Goal: Task Accomplishment & Management: Manage account settings

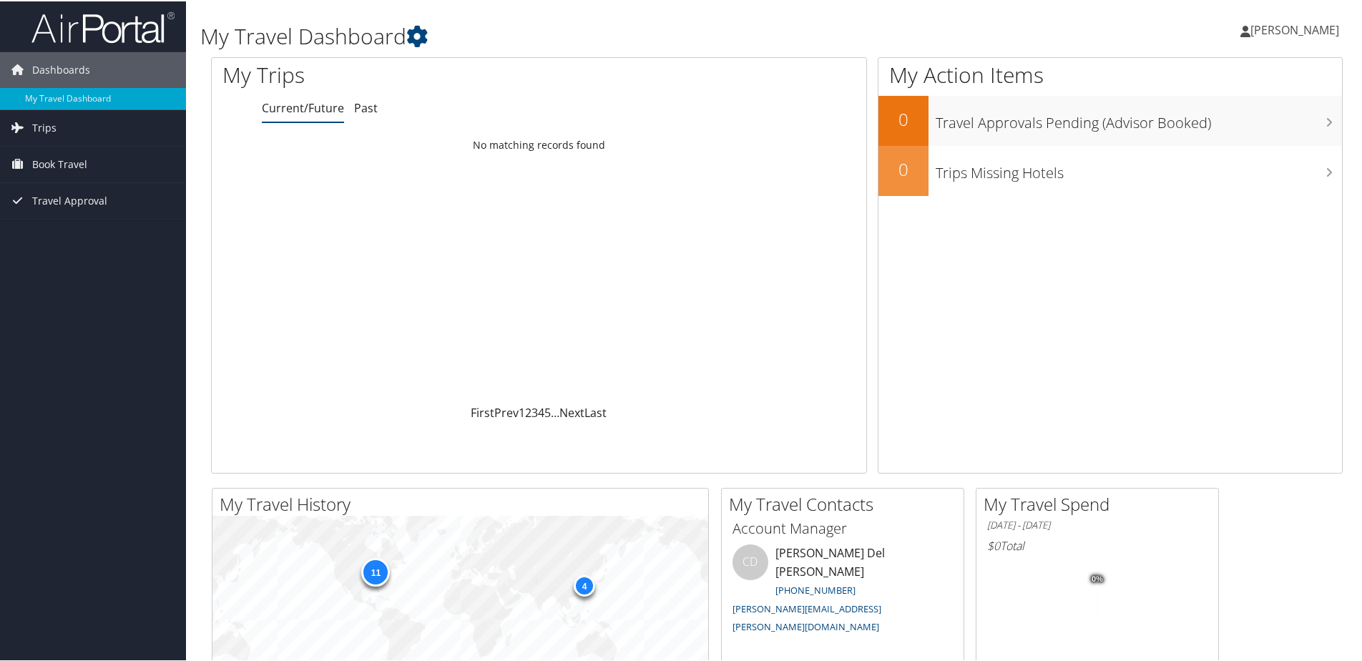
click at [1288, 29] on span "[PERSON_NAME]" at bounding box center [1295, 29] width 89 height 16
click at [1251, 125] on link "View Travel Profile" at bounding box center [1258, 127] width 160 height 24
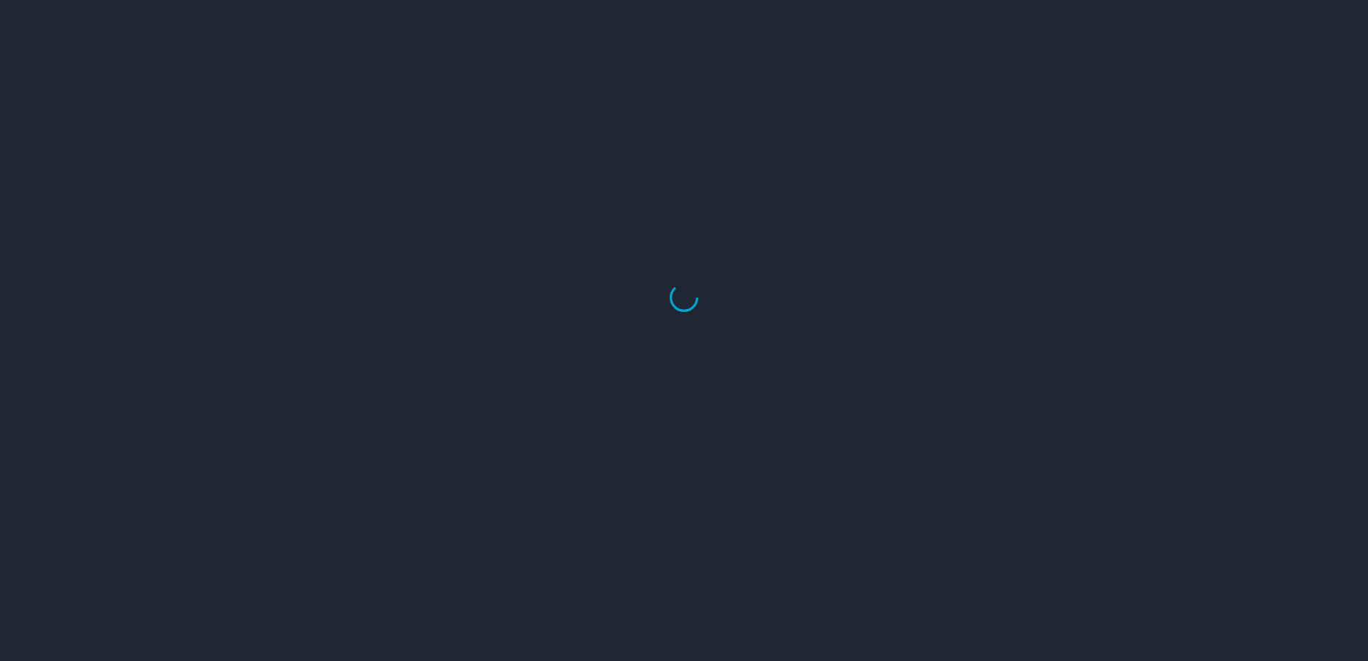
select select "US"
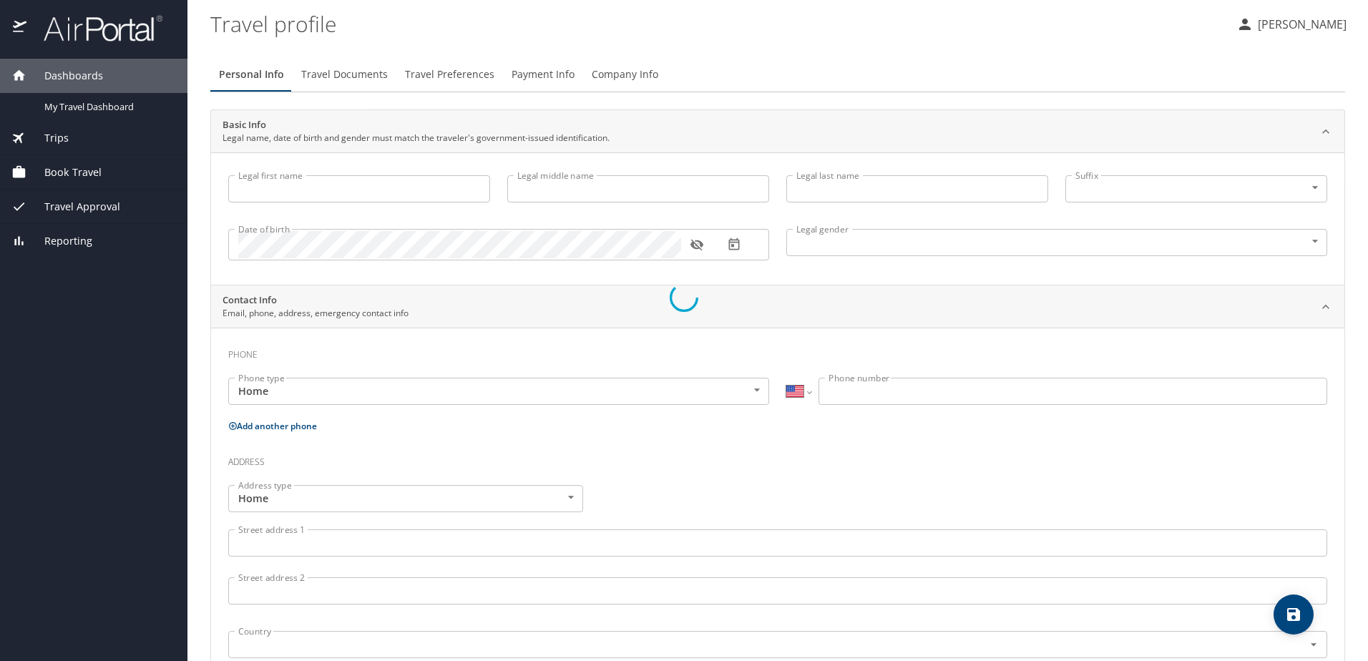
type input "Jeff"
type input "Scott"
type input "Hutting"
type input "Male"
select select "SC"
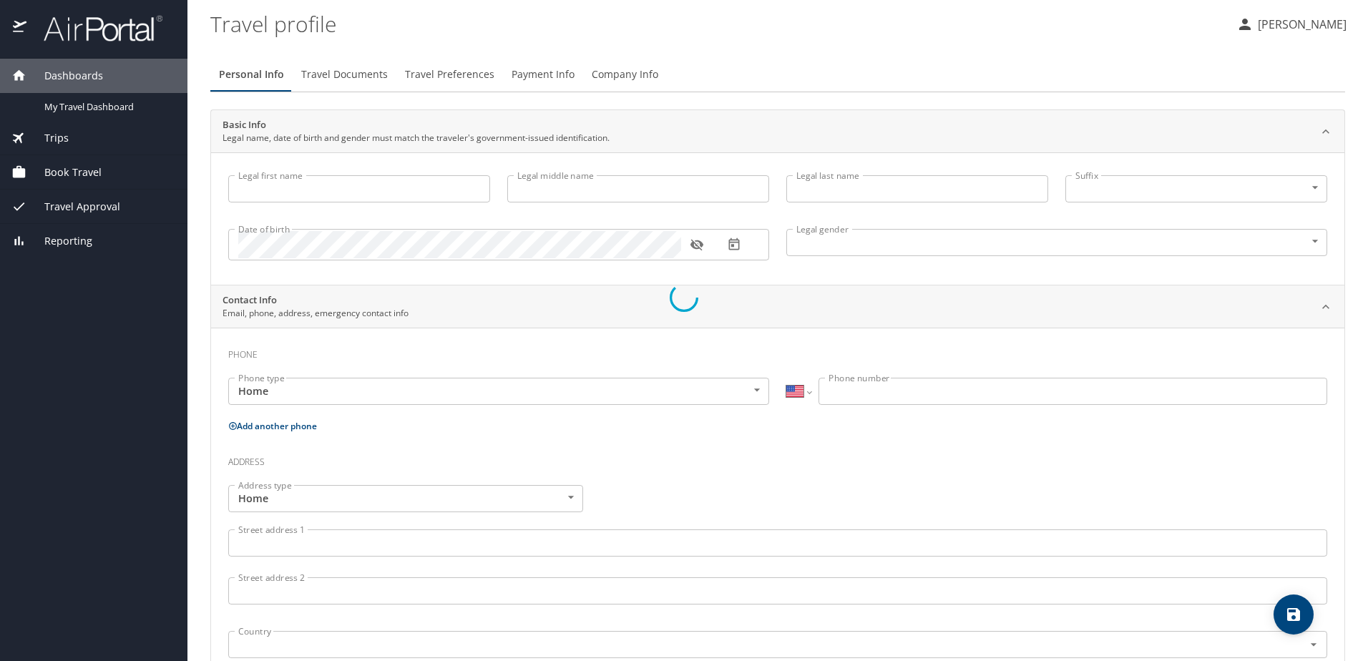
select select "SC"
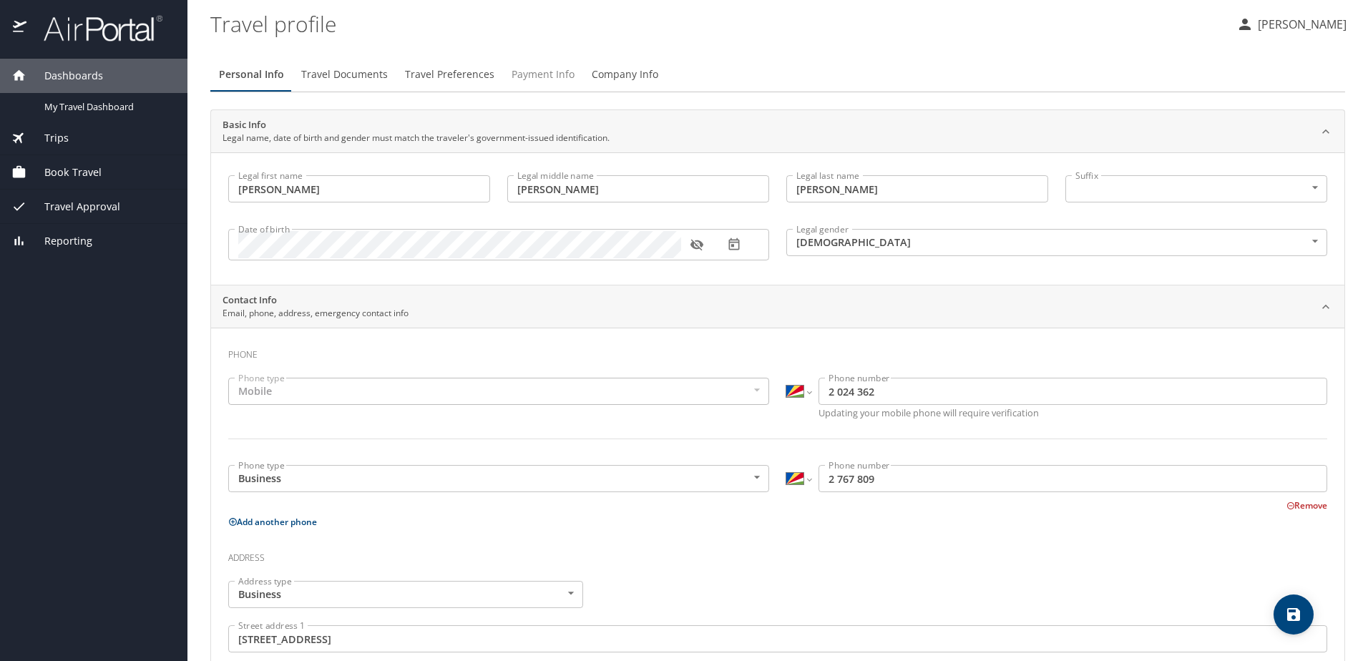
click at [532, 74] on span "Payment Info" at bounding box center [543, 75] width 63 height 18
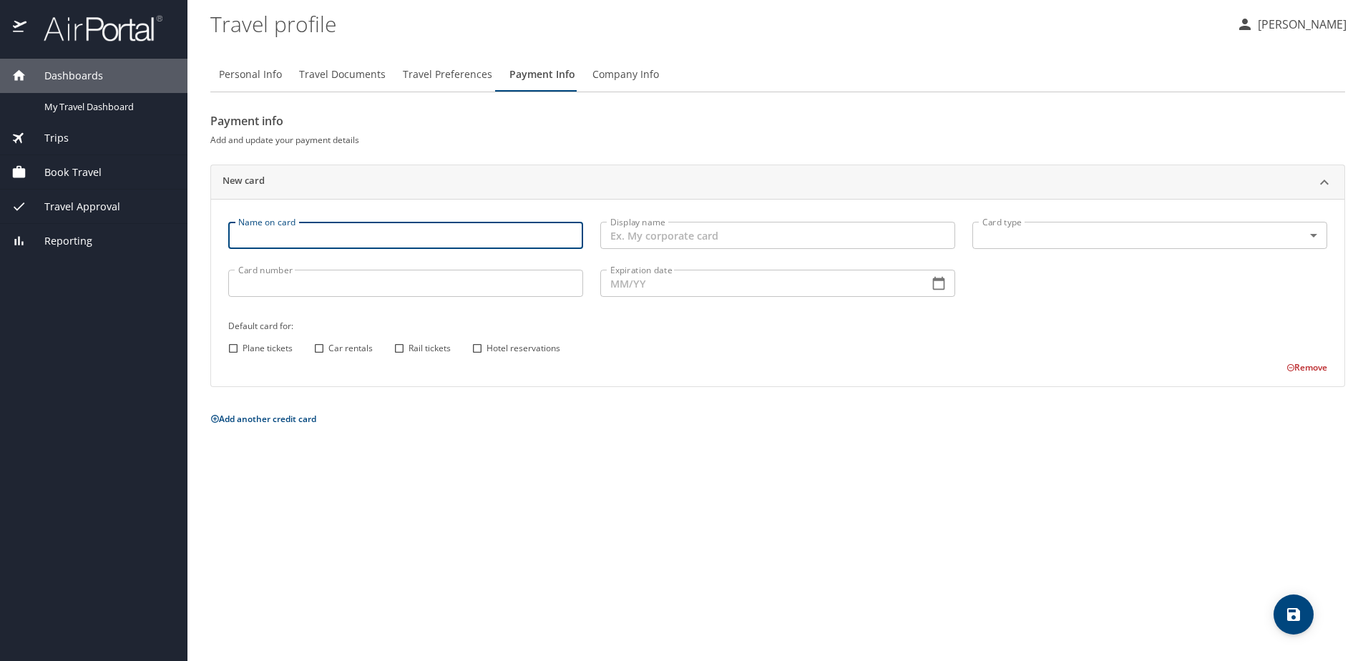
click at [268, 230] on input "Name on card" at bounding box center [405, 235] width 355 height 27
type input "Jeffrey Hutting"
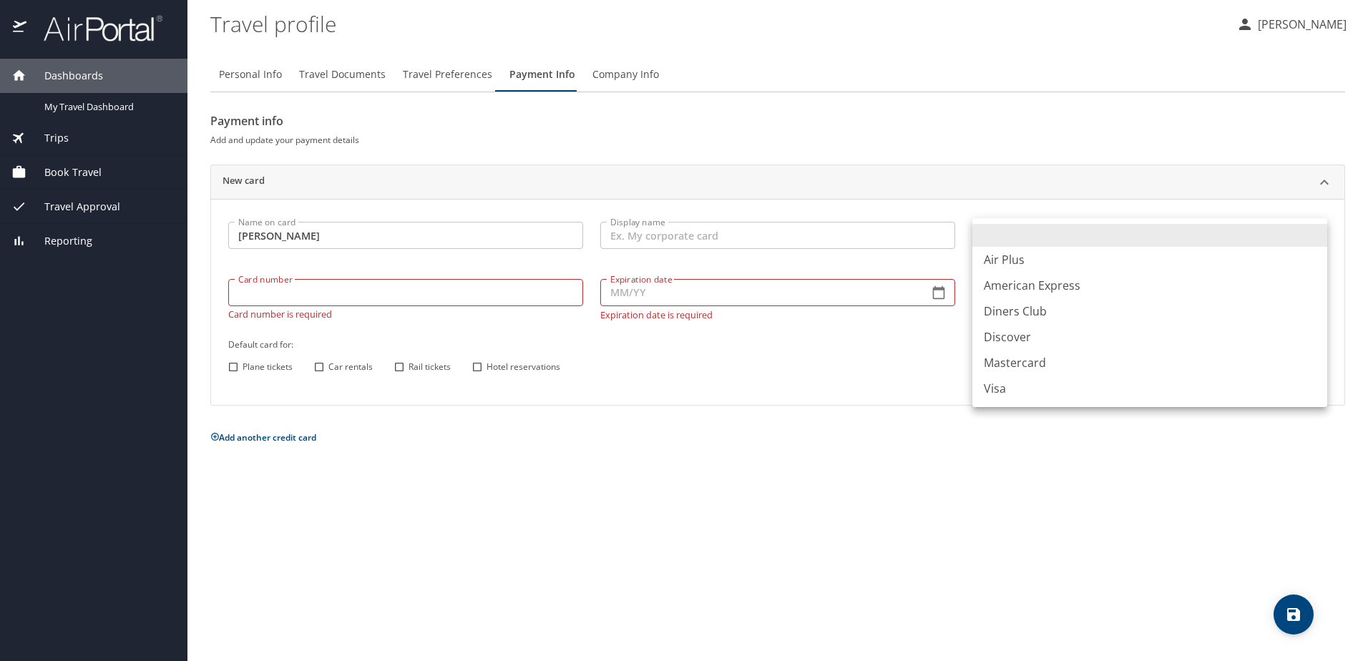
click at [1024, 238] on body "Dashboards My Travel Dashboard Trips Current / Future Trips Past Trips Trips Mi…" at bounding box center [684, 330] width 1368 height 661
click at [752, 237] on div at bounding box center [684, 330] width 1368 height 661
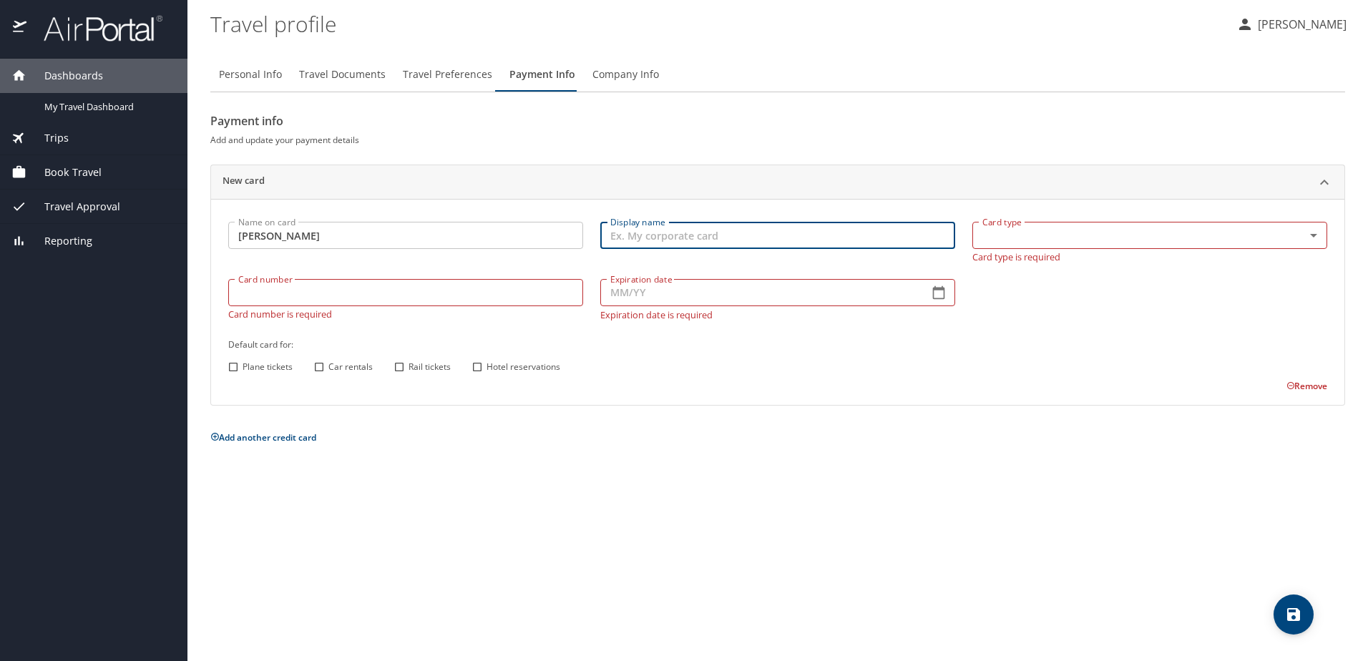
click at [752, 237] on input "Display name" at bounding box center [777, 235] width 355 height 27
type input "Corporate Card"
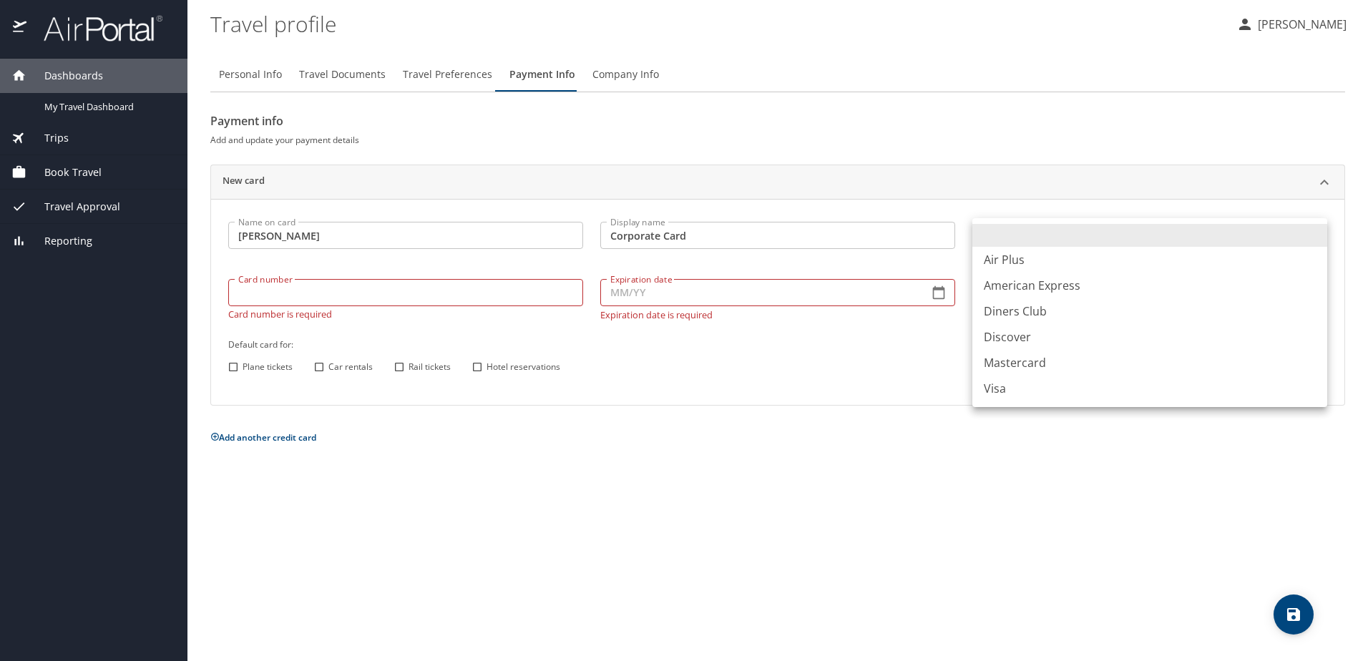
click at [1031, 230] on body "Dashboards My Travel Dashboard Trips Current / Future Trips Past Trips Trips Mi…" at bounding box center [684, 330] width 1368 height 661
click at [1014, 394] on li "Visa" at bounding box center [1149, 389] width 355 height 26
type input "VI"
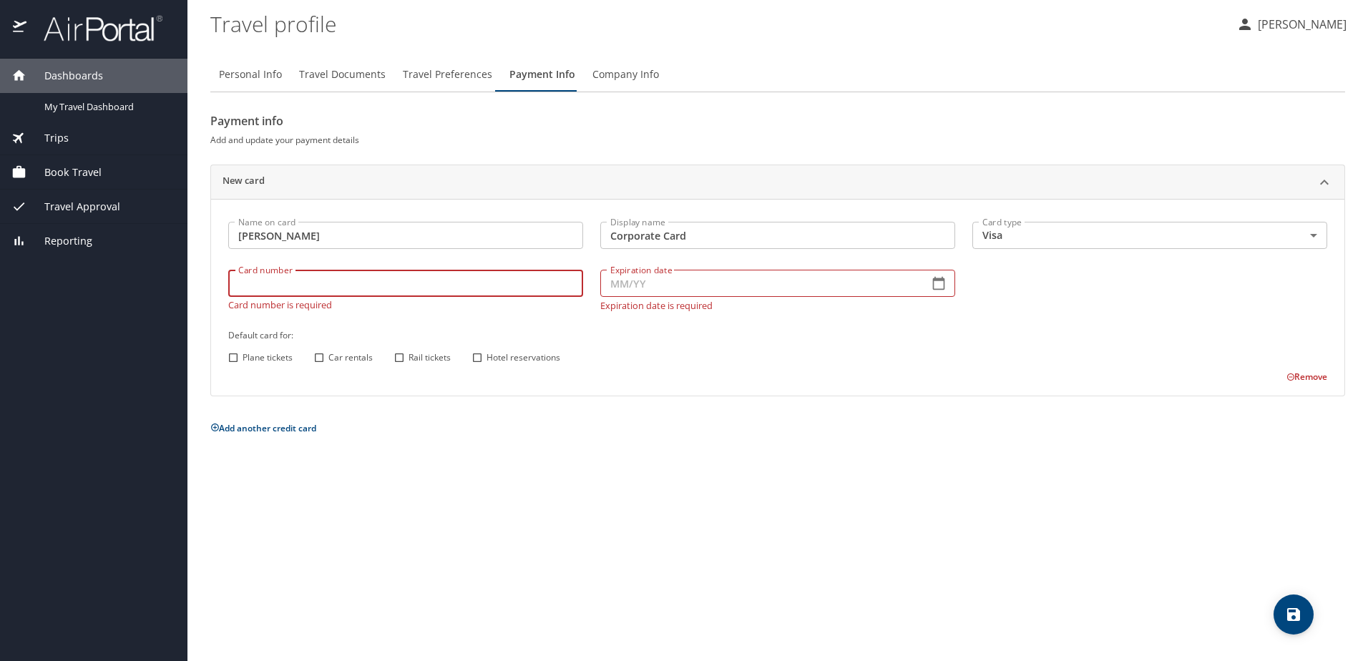
click at [321, 299] on div "Card number Card number Card number is required" at bounding box center [406, 290] width 372 height 58
click at [267, 278] on input "Card number" at bounding box center [405, 283] width 355 height 27
type input "4808017009625658"
click at [888, 286] on input "Expiration date" at bounding box center [758, 283] width 317 height 27
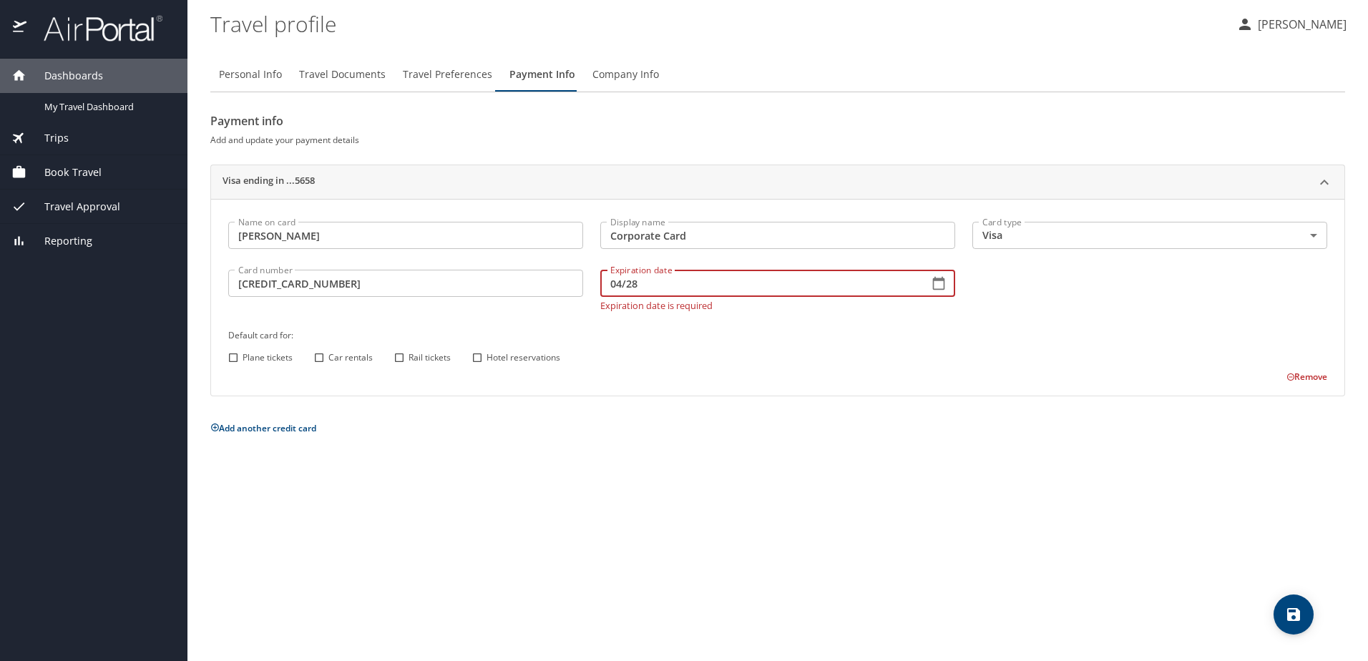
type input "04/28"
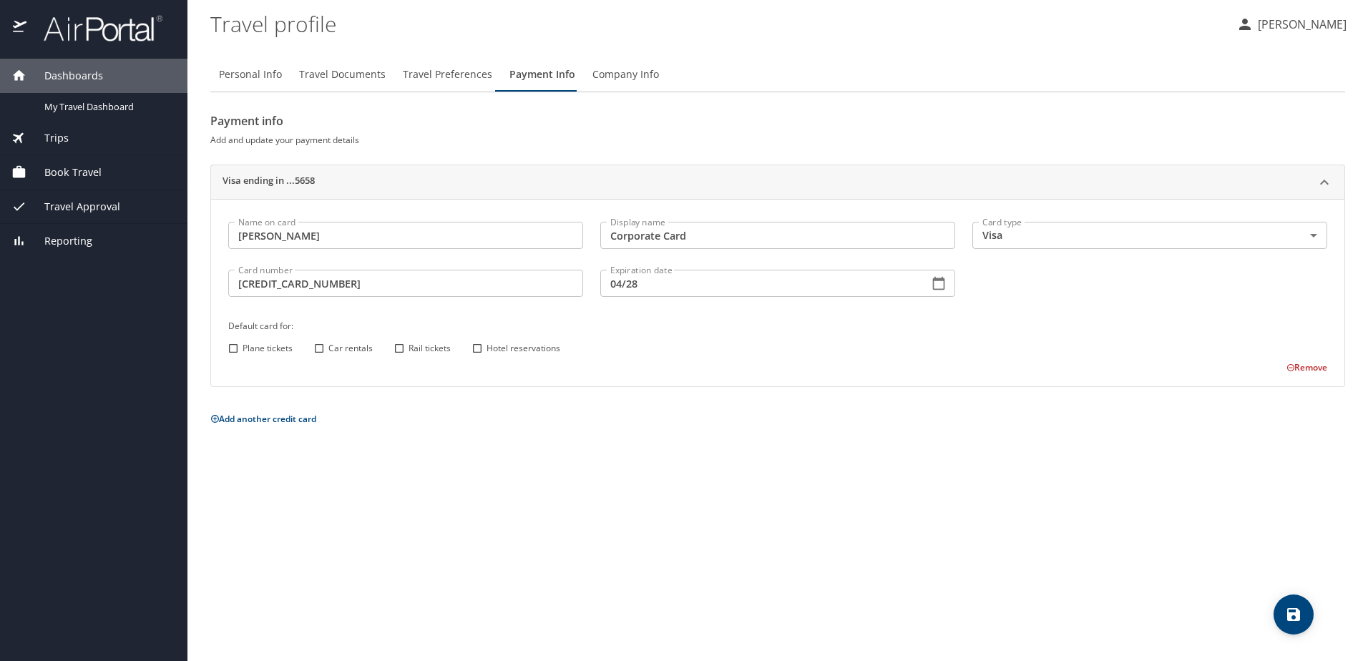
click at [660, 351] on div "Plane tickets Car rentals Rail tickets Hotel reservations" at bounding box center [775, 348] width 1103 height 19
click at [230, 349] on input "Plane tickets" at bounding box center [233, 348] width 19 height 19
checkbox input "true"
click at [321, 343] on input "Car rentals" at bounding box center [319, 348] width 19 height 19
checkbox input "true"
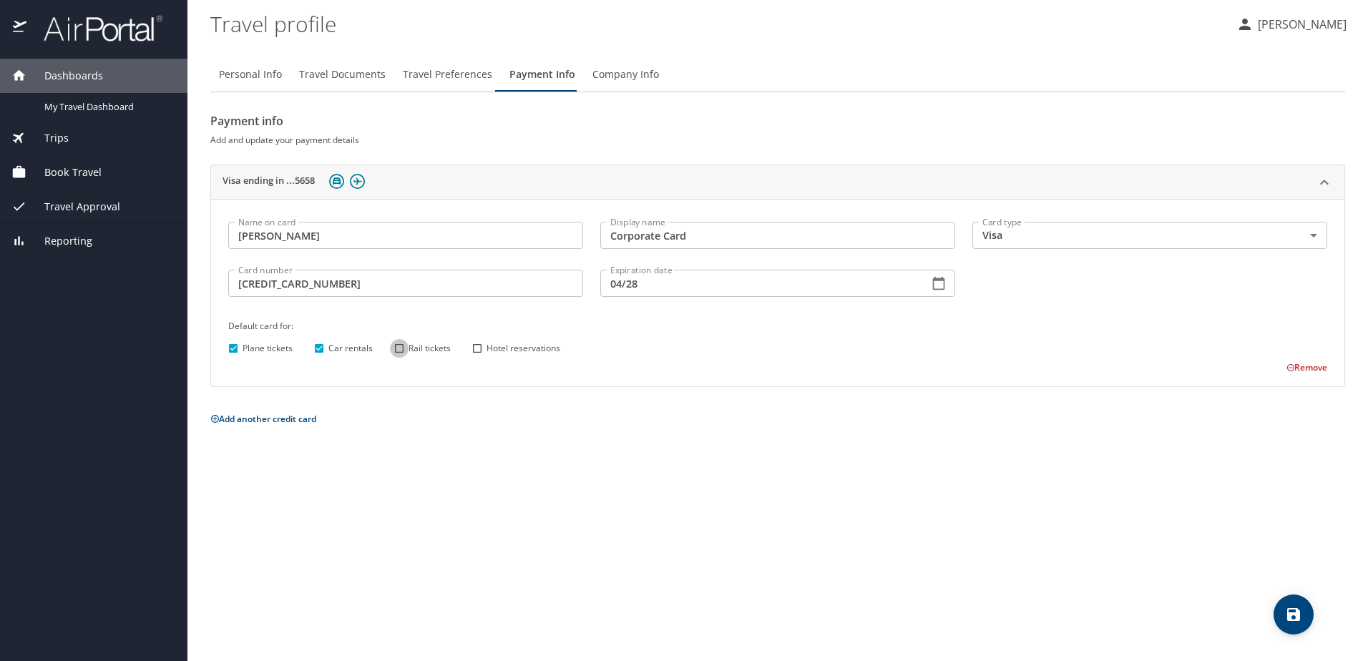
click at [400, 343] on input "Rail tickets" at bounding box center [399, 348] width 19 height 19
checkbox input "true"
click at [481, 352] on input "Hotel reservations" at bounding box center [477, 348] width 19 height 19
checkbox input "true"
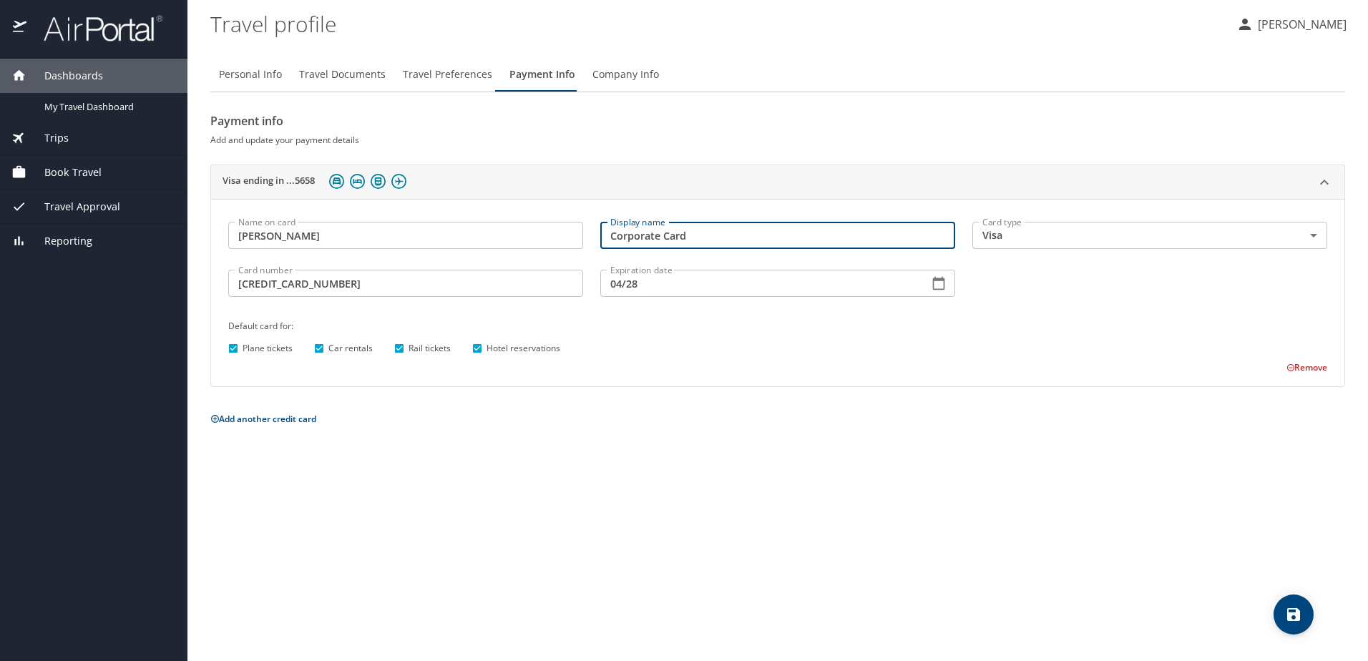
click at [715, 235] on input "Corporate Card" at bounding box center [777, 235] width 355 height 27
type input "Corporate Card (139)"
drag, startPoint x: 769, startPoint y: 464, endPoint x: 758, endPoint y: 466, distance: 11.5
click at [772, 464] on div "Personal Info Travel Documents Travel Preferences Payment Info Company Info Pay…" at bounding box center [777, 353] width 1135 height 615
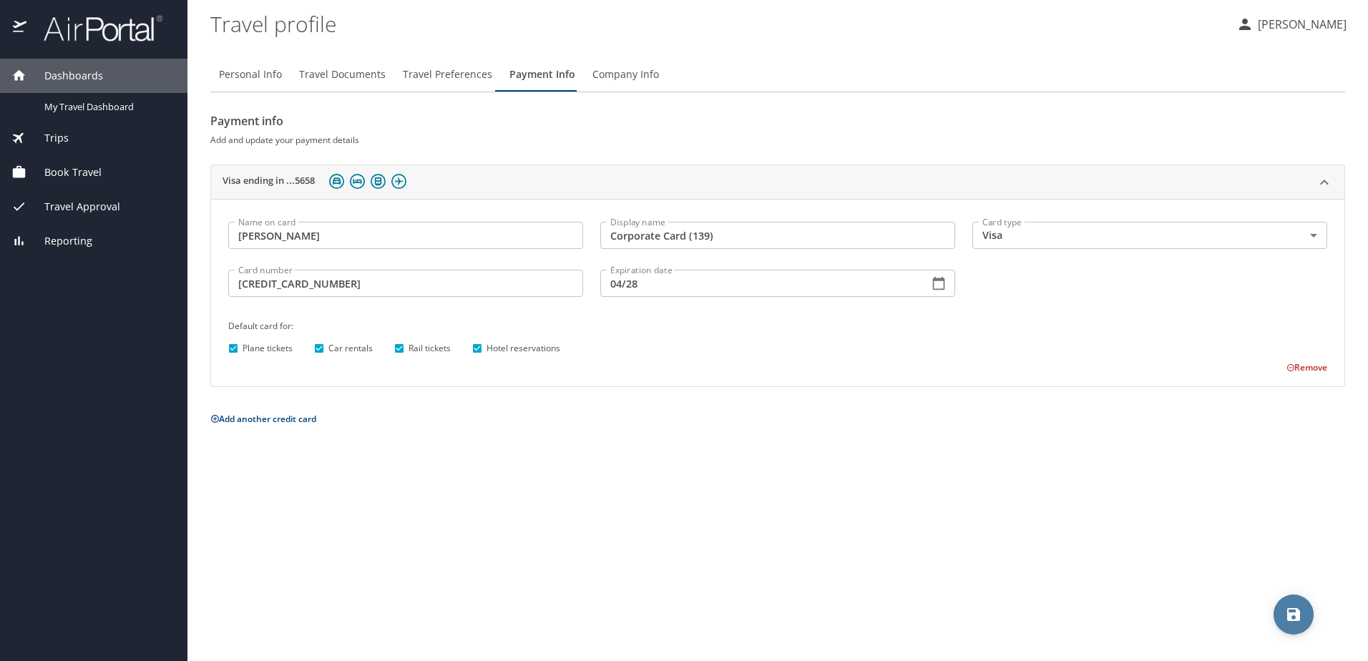
click at [1291, 618] on icon "save" at bounding box center [1293, 614] width 17 height 17
click at [245, 84] on button "Personal Info" at bounding box center [250, 74] width 80 height 34
select select "SC"
select select "US"
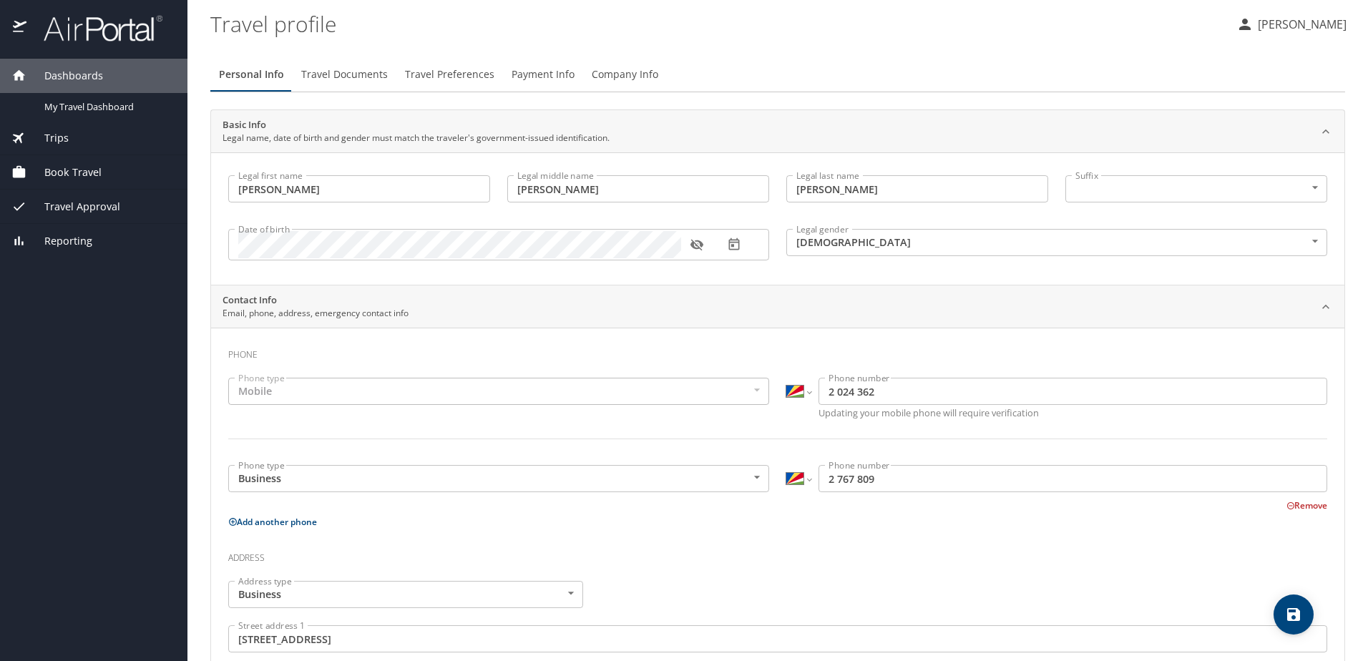
click at [383, 394] on div "Mobile" at bounding box center [498, 391] width 541 height 27
click at [370, 393] on div "Mobile" at bounding box center [498, 391] width 541 height 27
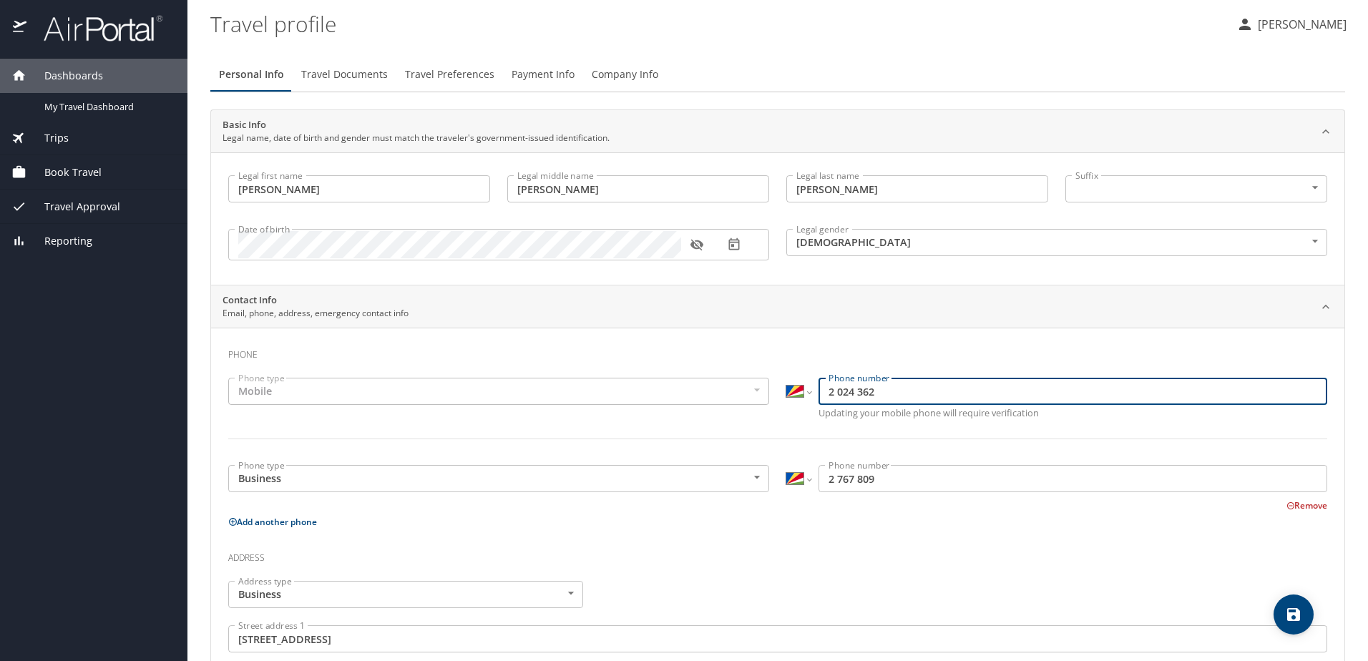
click at [831, 389] on input "2 024 362" at bounding box center [1073, 391] width 509 height 27
drag, startPoint x: 880, startPoint y: 390, endPoint x: 791, endPoint y: 391, distance: 88.7
click at [791, 391] on div "International Afghanistan Åland Islands Albania Algeria American Samoa Andorra …" at bounding box center [1056, 391] width 541 height 27
type input "248 2 024 362"
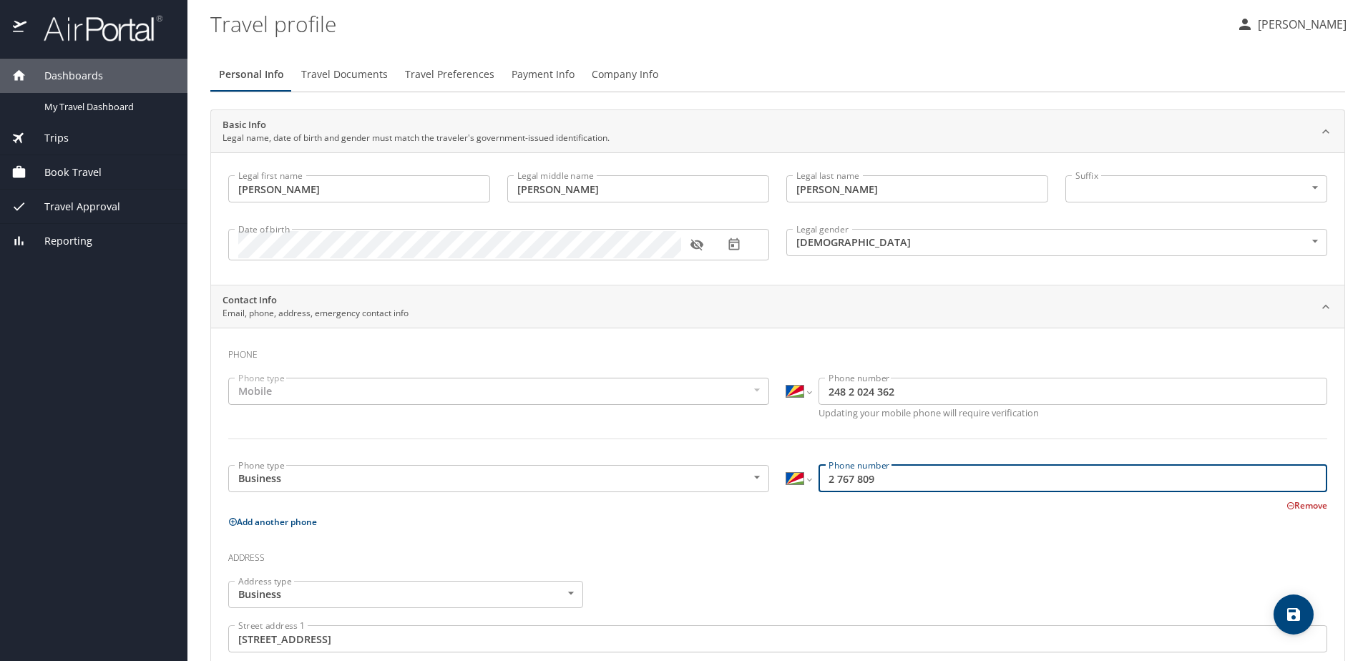
click at [871, 482] on input "2 767 809" at bounding box center [1073, 478] width 509 height 27
drag, startPoint x: 901, startPoint y: 482, endPoint x: 793, endPoint y: 474, distance: 107.6
click at [793, 474] on div "International Afghanistan Åland Islands Albania Algeria American Samoa Andorra …" at bounding box center [1056, 478] width 541 height 27
click at [801, 393] on select "International Afghanistan Åland Islands Albania Algeria American Samoa Andorra …" at bounding box center [798, 391] width 24 height 27
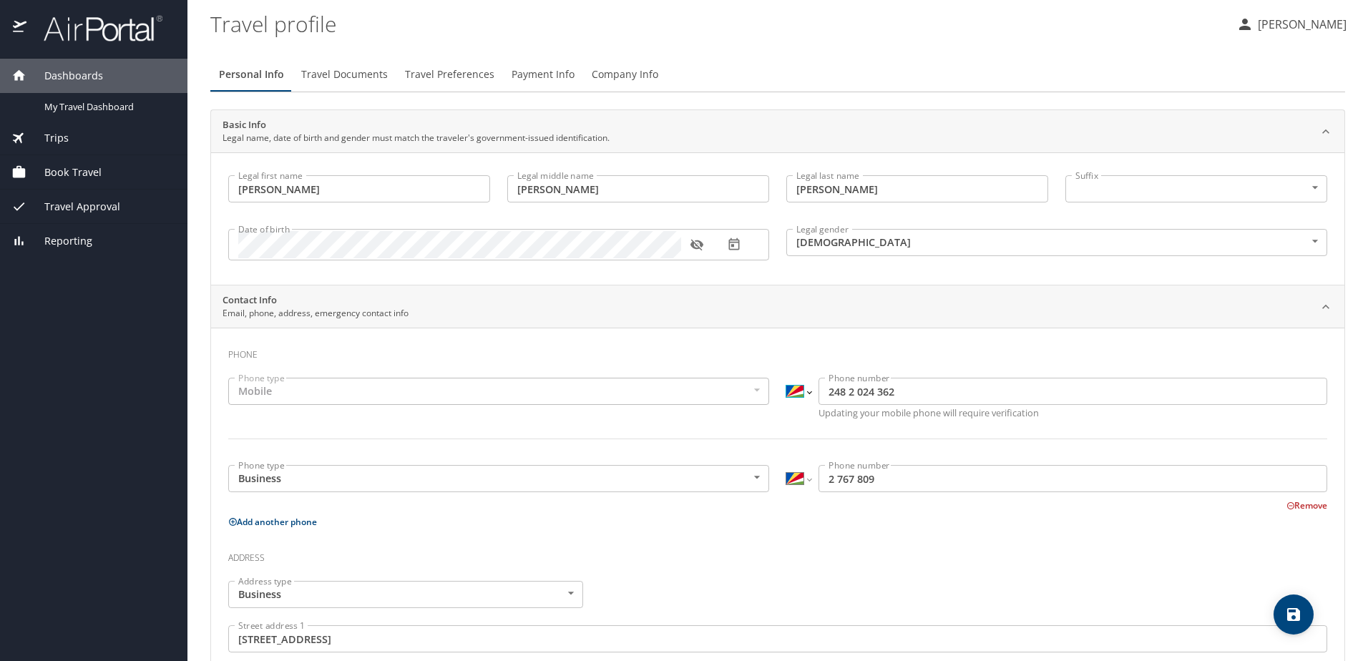
select select "US"
click at [786, 378] on select "International Afghanistan Åland Islands Albania Algeria American Samoa Andorra …" at bounding box center [798, 391] width 24 height 27
type input "(248) 202-4362"
click at [802, 479] on select "International Afghanistan Åland Islands Albania Algeria American Samoa Andorra …" at bounding box center [798, 478] width 24 height 27
select select "US"
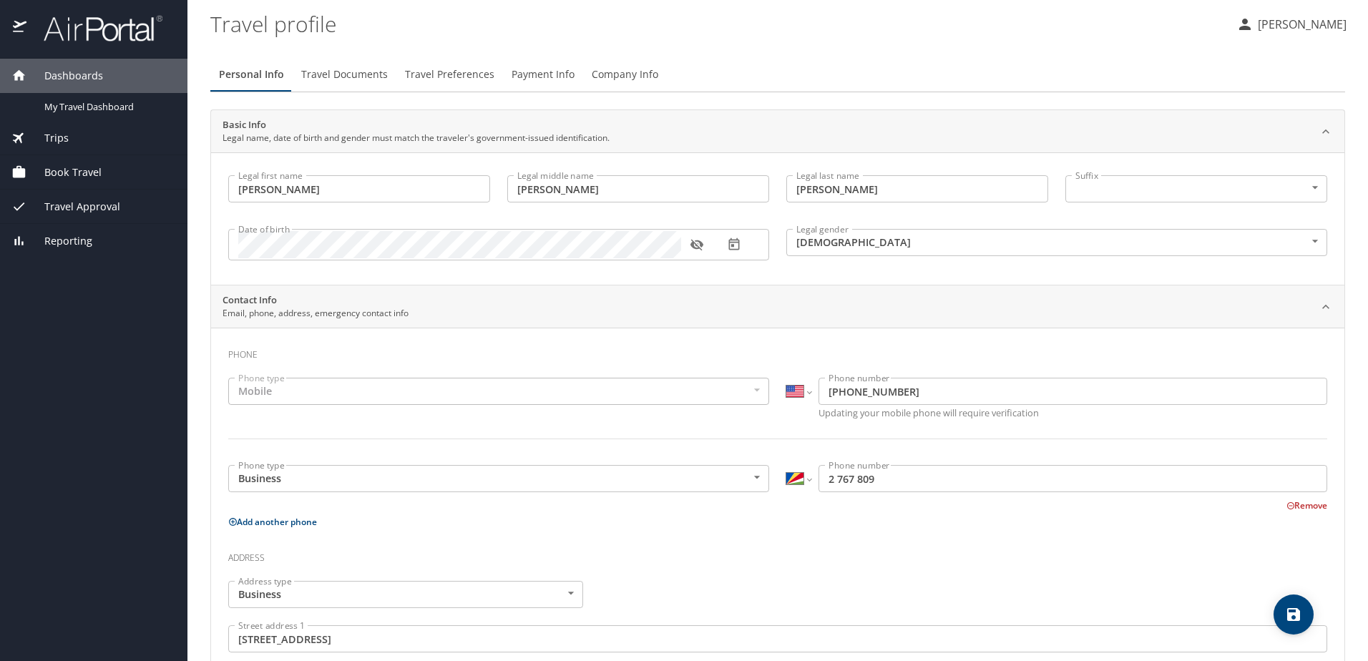
click at [786, 465] on select "International Afghanistan Åland Islands Albania Algeria American Samoa Andorra …" at bounding box center [798, 478] width 24 height 27
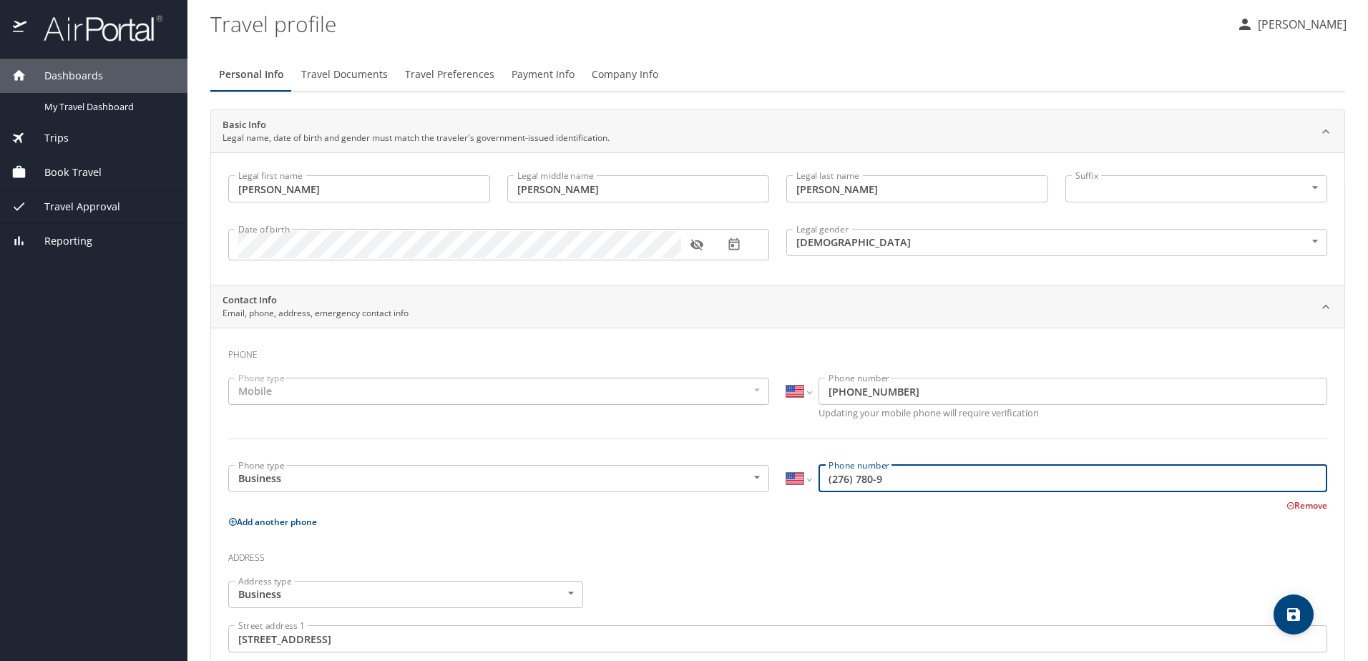
click at [897, 477] on input "(276) 780-9" at bounding box center [1073, 478] width 509 height 27
drag, startPoint x: 897, startPoint y: 477, endPoint x: 881, endPoint y: 476, distance: 15.8
click at [881, 476] on input "(276) 780-9" at bounding box center [1073, 478] width 509 height 27
drag, startPoint x: 889, startPoint y: 479, endPoint x: 797, endPoint y: 472, distance: 91.8
click at [797, 472] on div "International Afghanistan Åland Islands Albania Algeria American Samoa Andorra …" at bounding box center [1056, 478] width 541 height 27
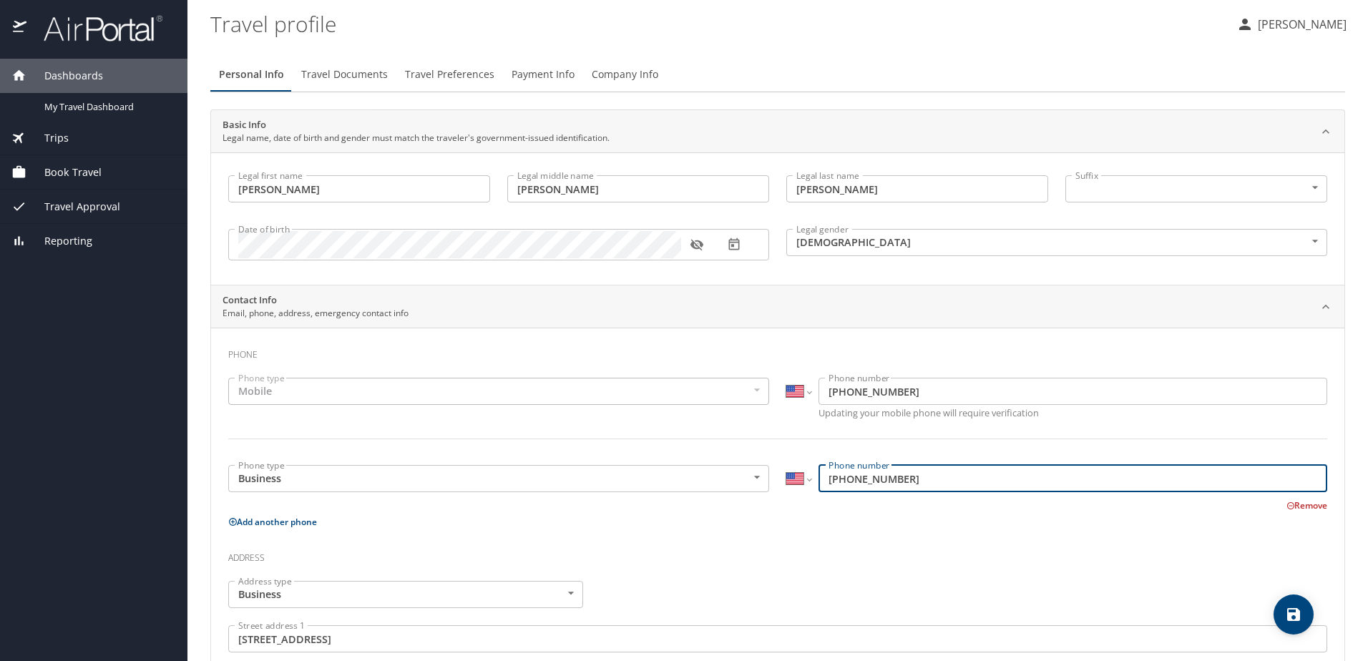
type input "(248) 202-4362"
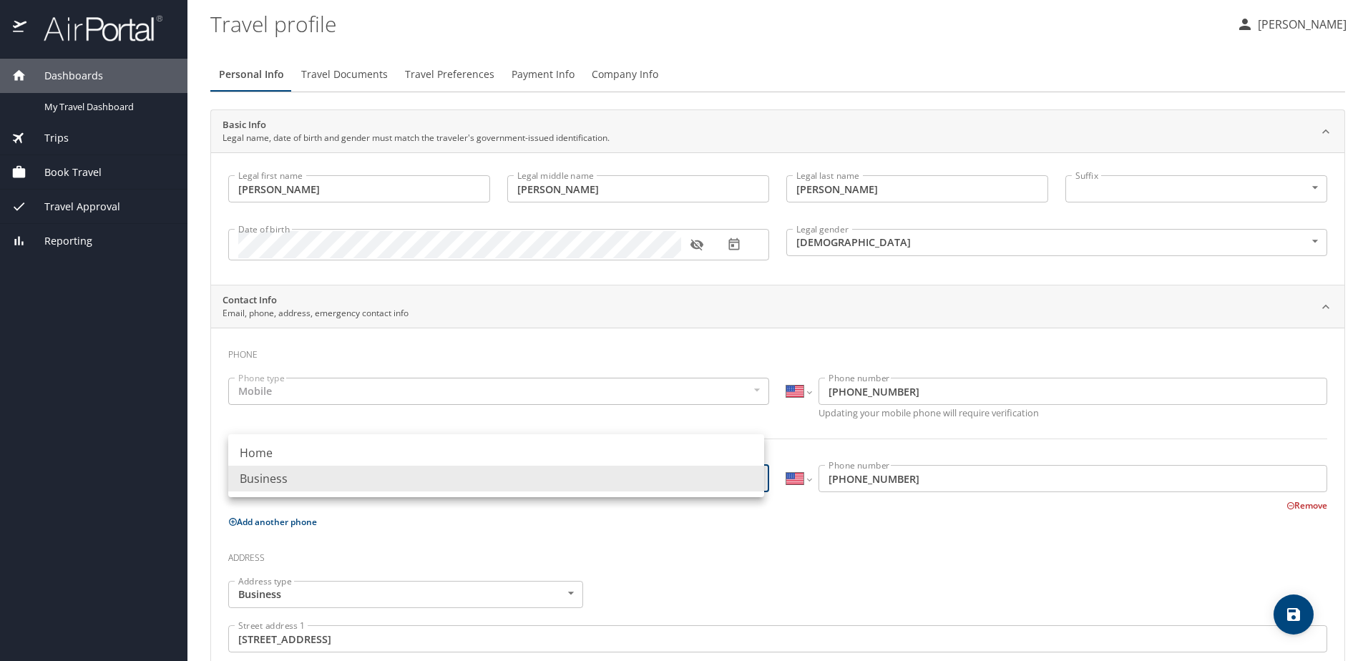
click at [748, 476] on body "Dashboards My Travel Dashboard Trips Current / Future Trips Past Trips Trips Mi…" at bounding box center [684, 330] width 1368 height 661
click at [839, 537] on div at bounding box center [684, 330] width 1368 height 661
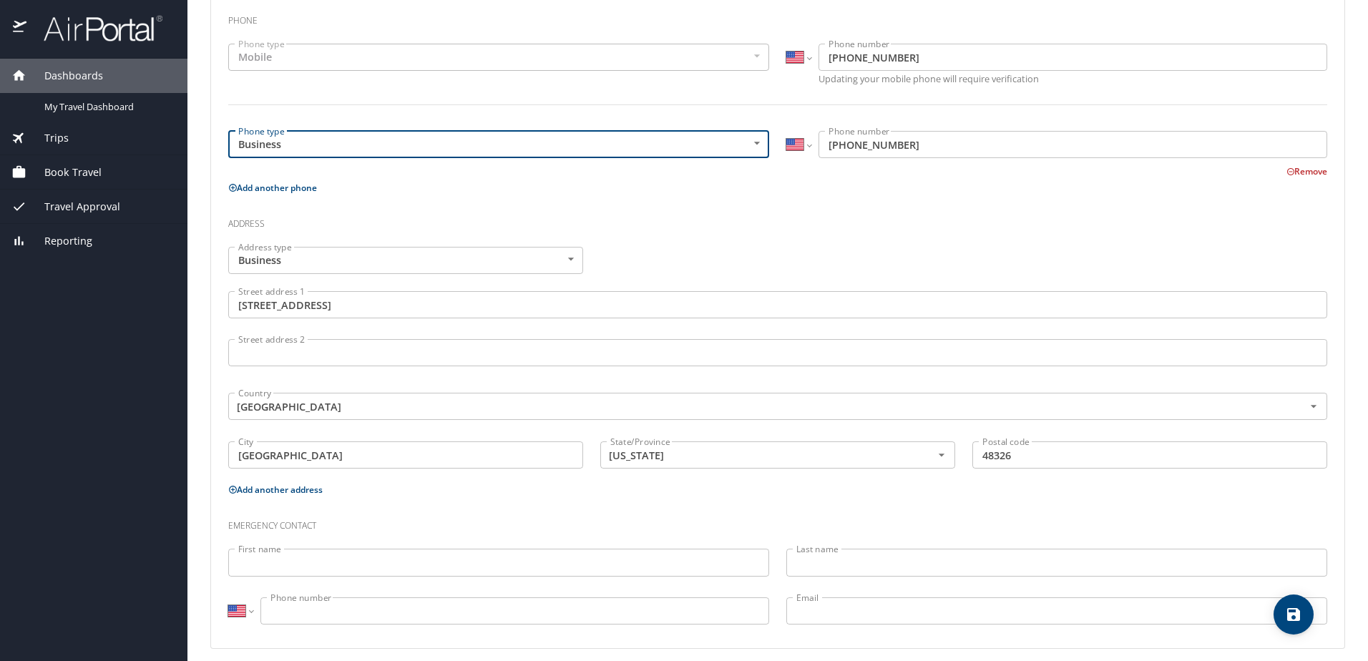
scroll to position [345, 0]
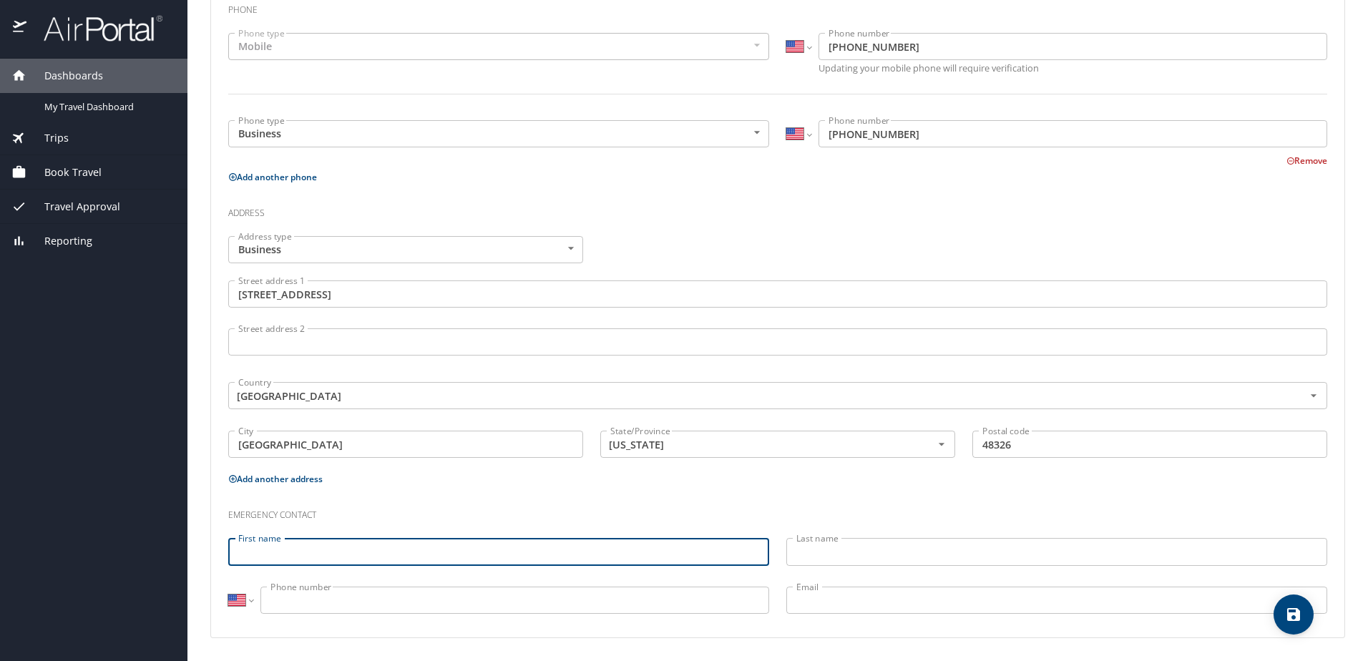
click at [358, 557] on input "First name" at bounding box center [498, 551] width 541 height 27
type input "J"
type input "James"
click at [874, 556] on input "Last name" at bounding box center [1056, 551] width 541 height 27
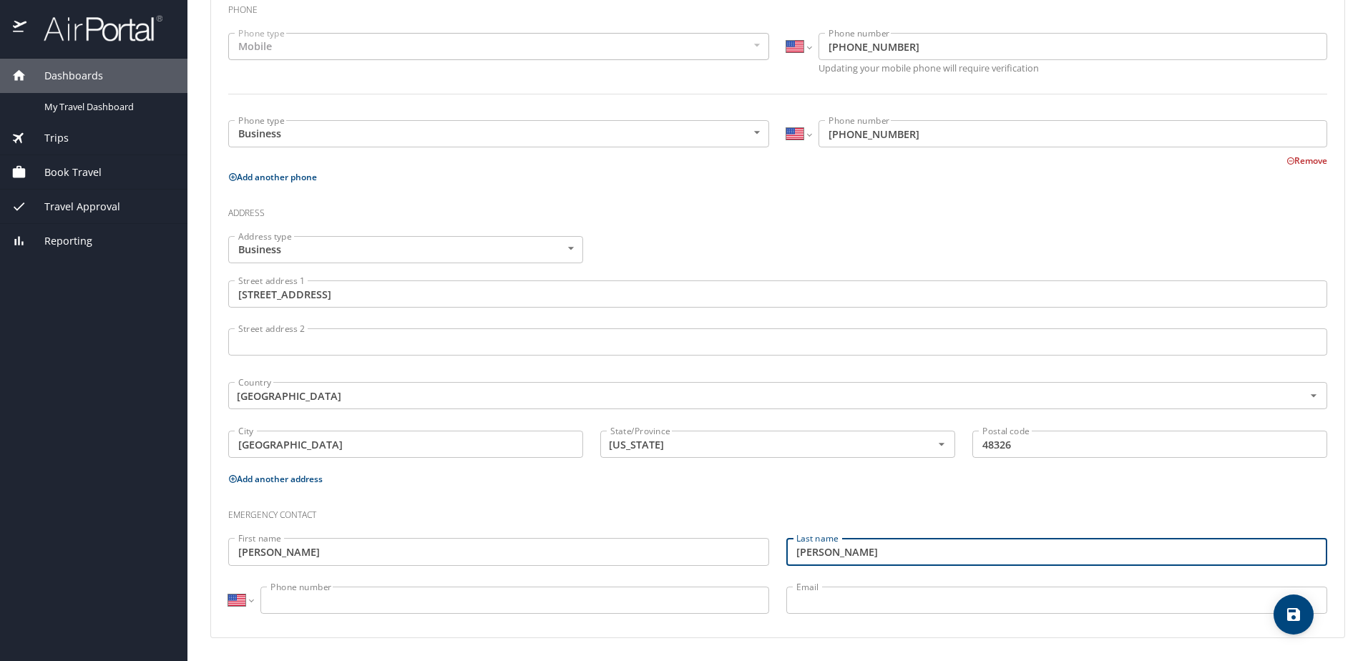
type input "Hutting"
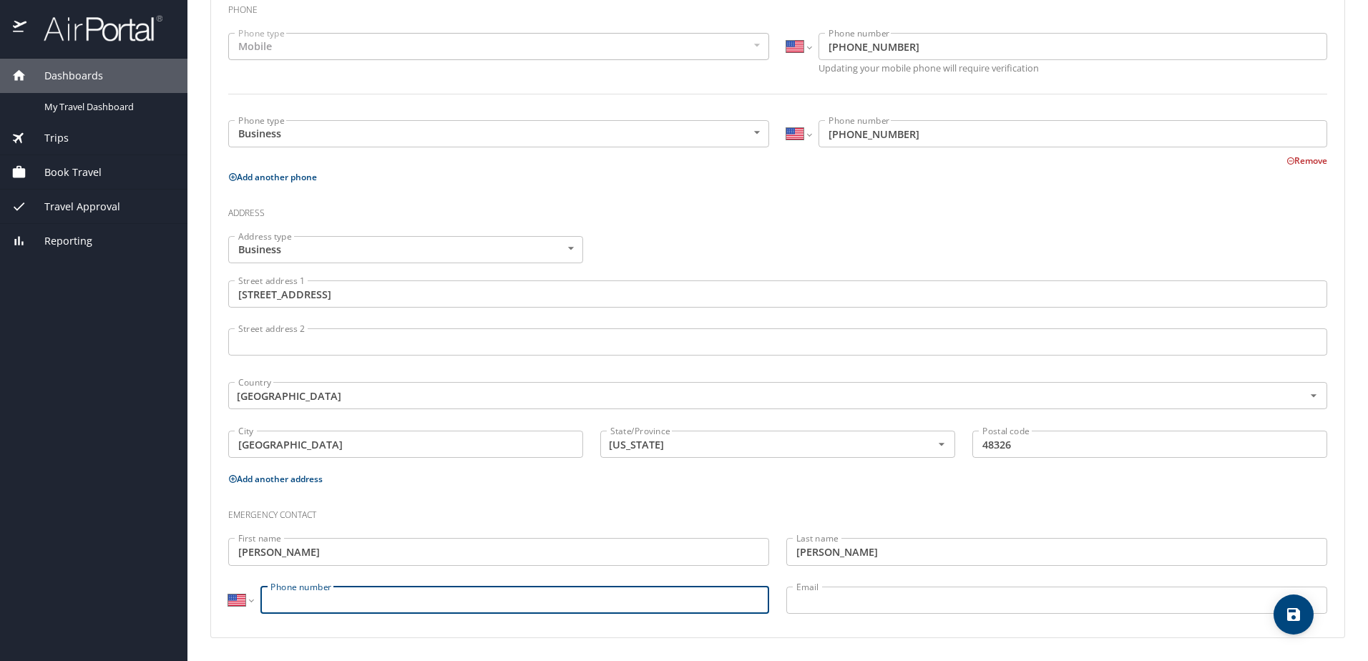
click at [421, 607] on input "Phone number" at bounding box center [514, 600] width 509 height 27
type input "(720) 305-7492"
click at [1296, 624] on button "save" at bounding box center [1294, 615] width 40 height 40
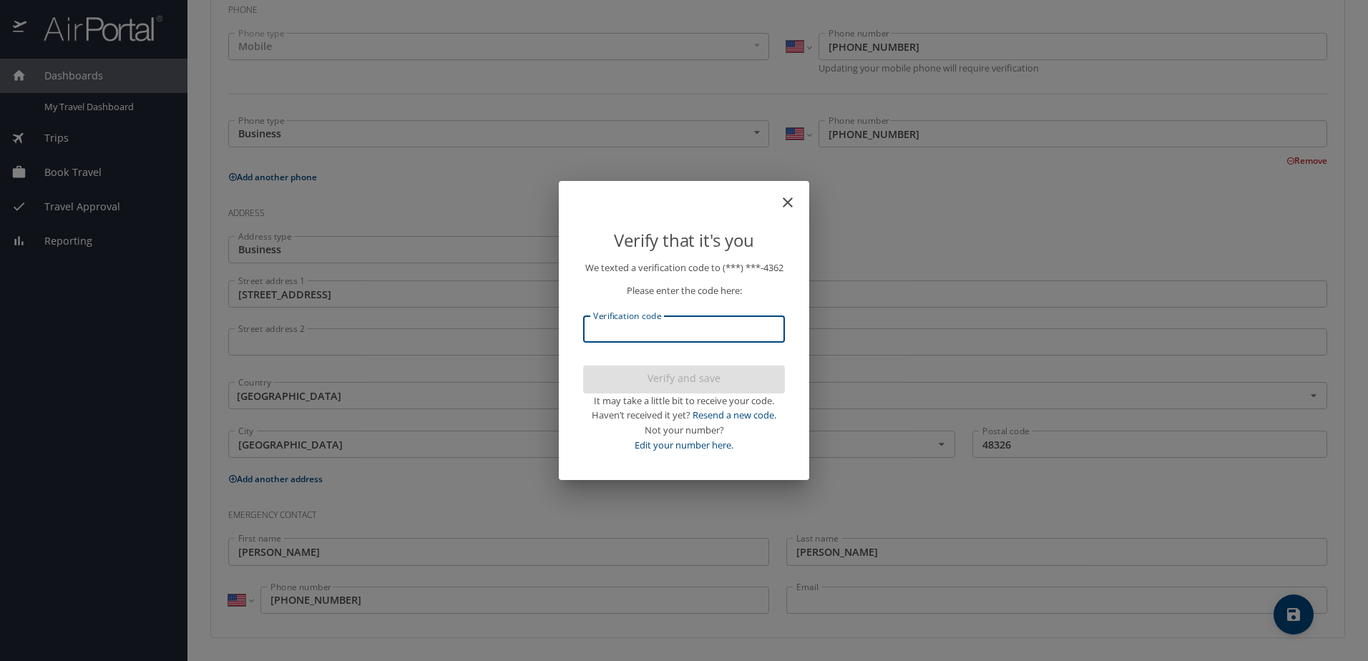
click at [633, 342] on input "Verification code" at bounding box center [684, 329] width 202 height 27
type input "556591"
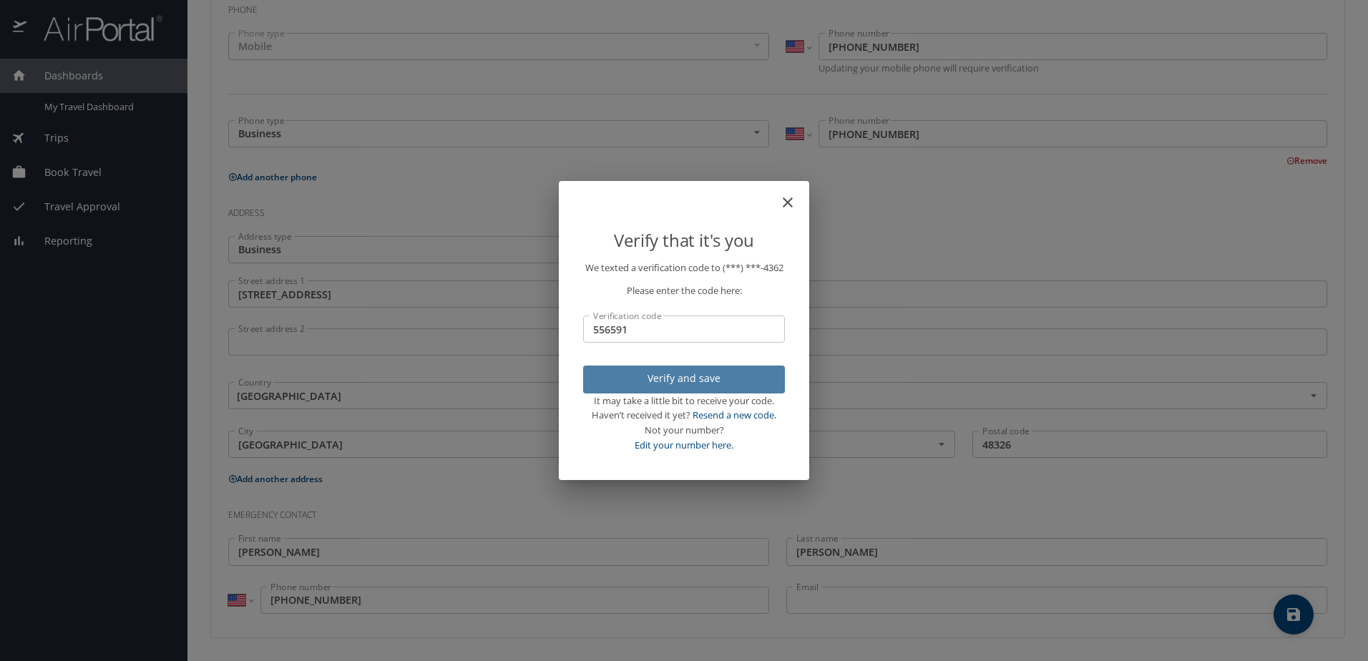
click at [714, 388] on span "Verify and save" at bounding box center [684, 379] width 179 height 18
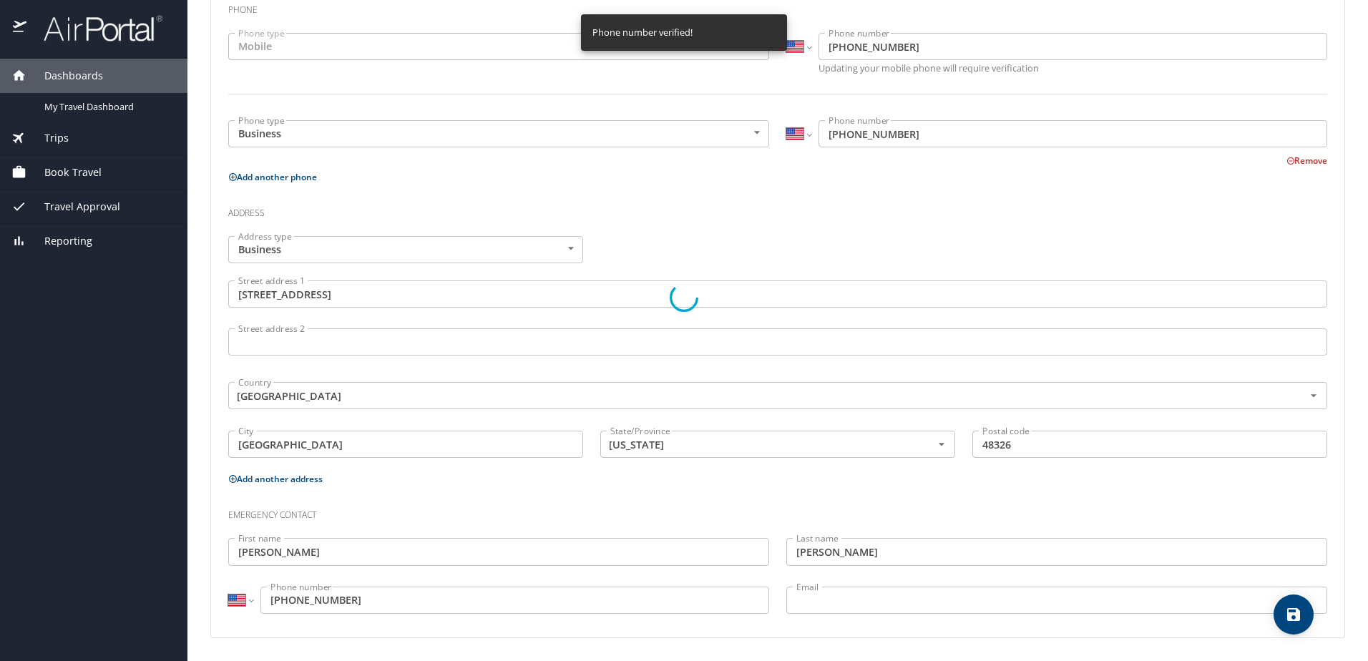
select select "US"
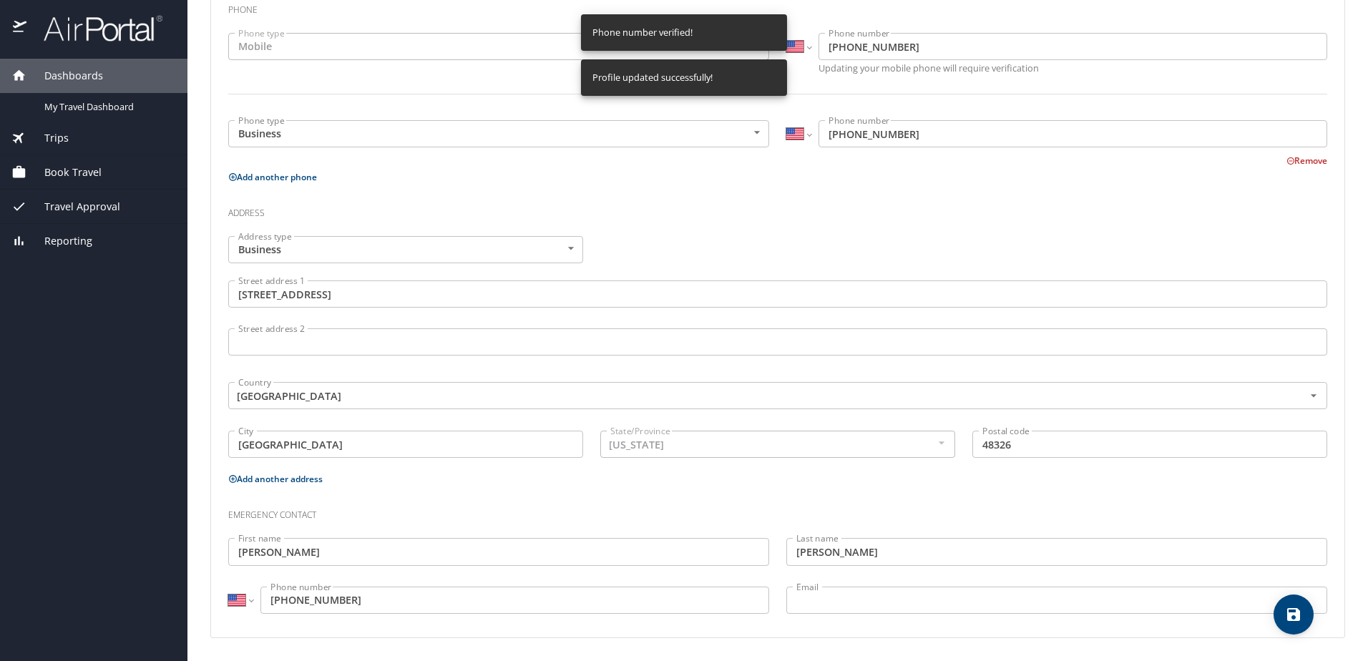
select select "US"
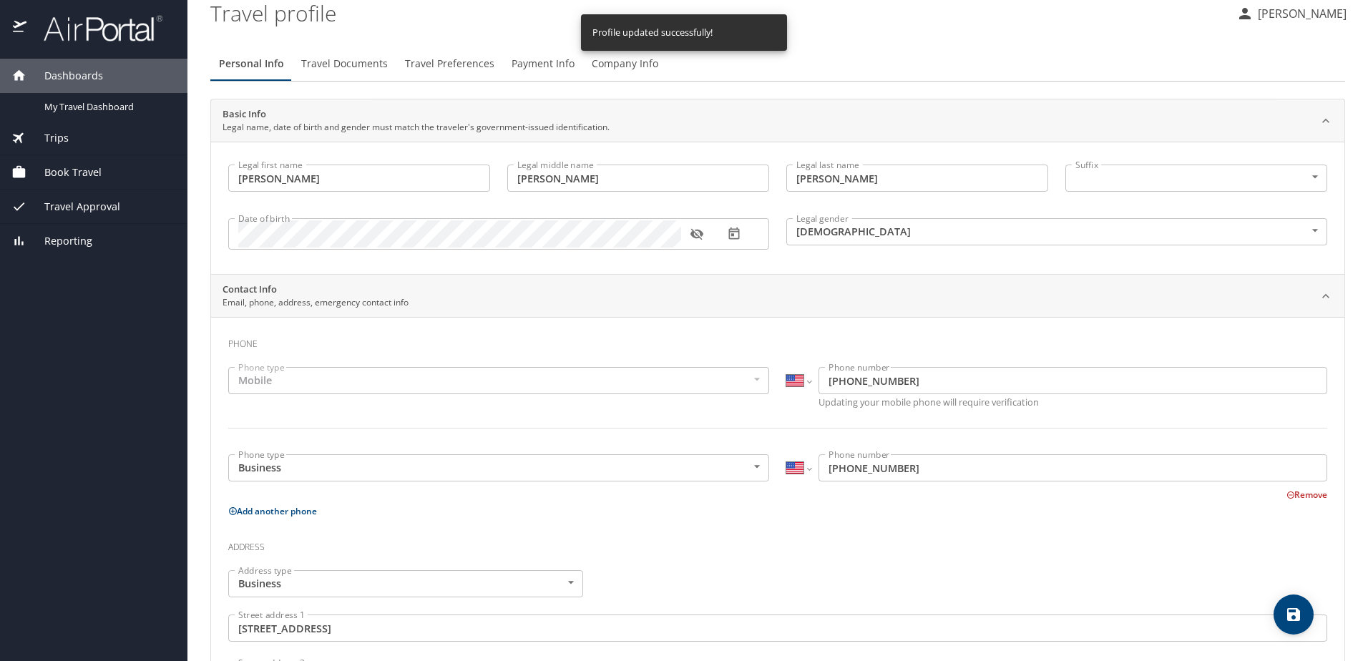
scroll to position [0, 0]
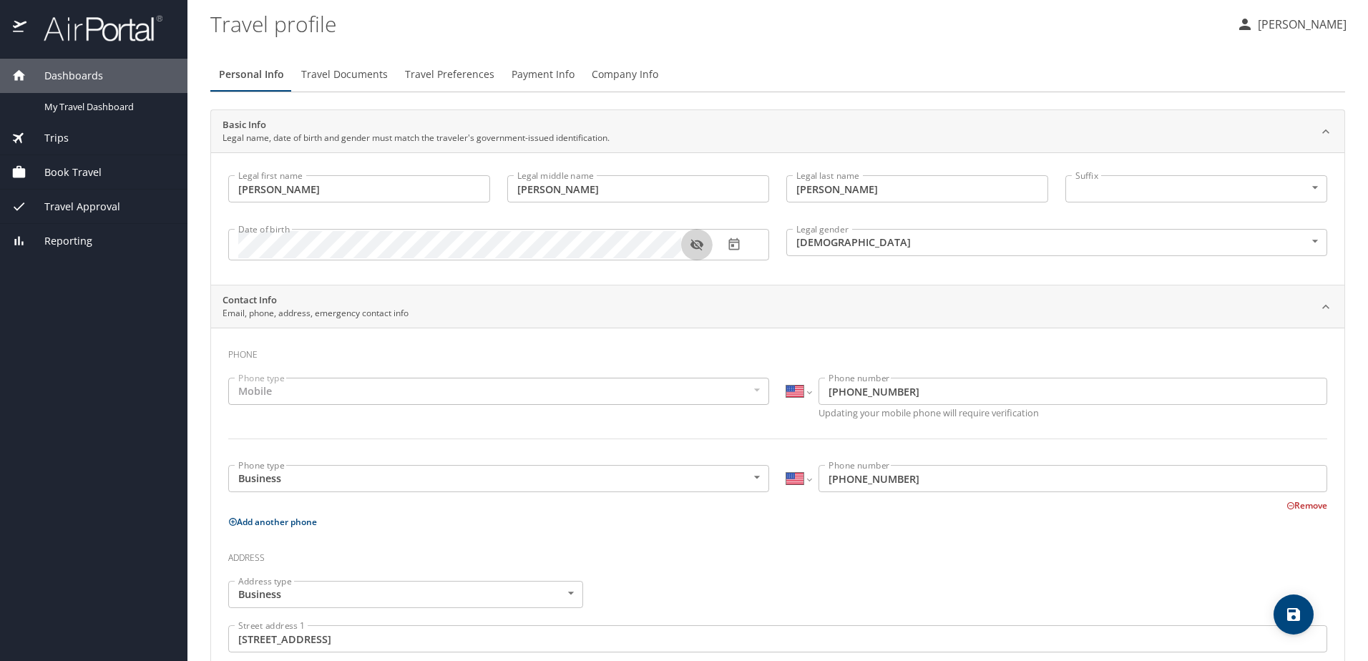
click at [700, 245] on icon "button" at bounding box center [696, 245] width 13 height 11
click at [700, 245] on icon "button" at bounding box center [696, 244] width 13 height 9
click at [366, 77] on span "Travel Documents" at bounding box center [344, 75] width 87 height 18
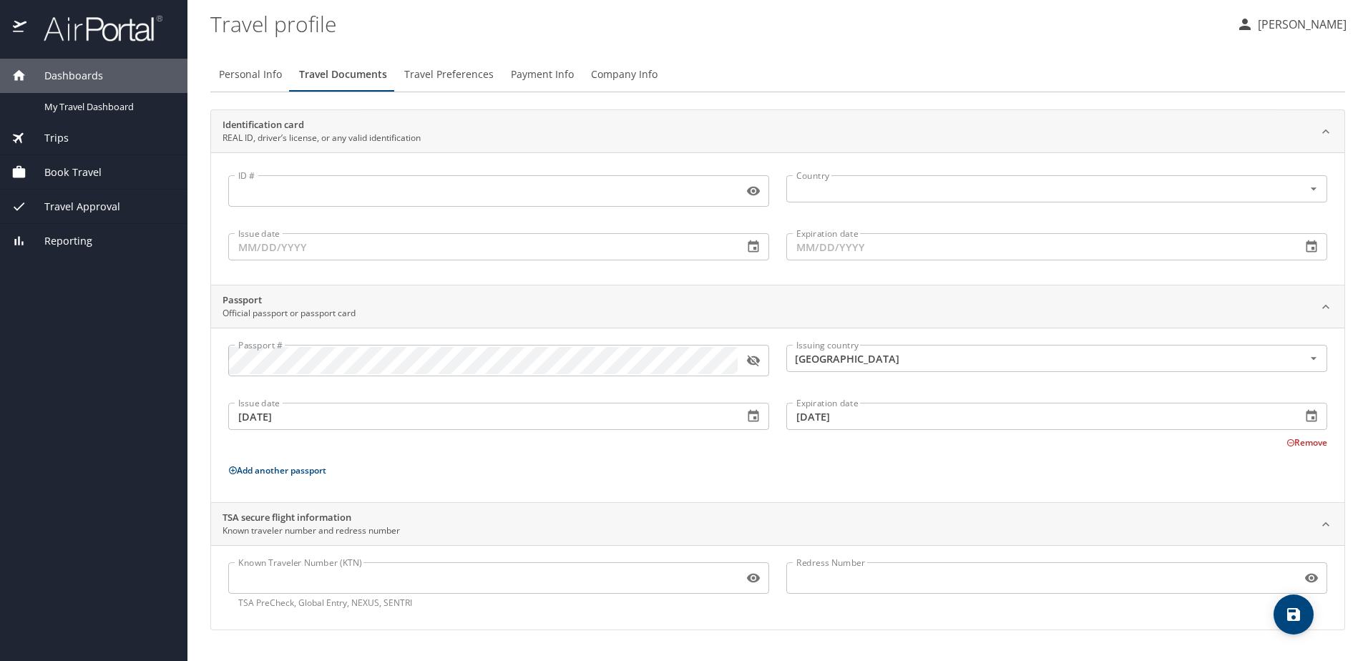
click at [459, 70] on span "Travel Preferences" at bounding box center [448, 75] width 89 height 18
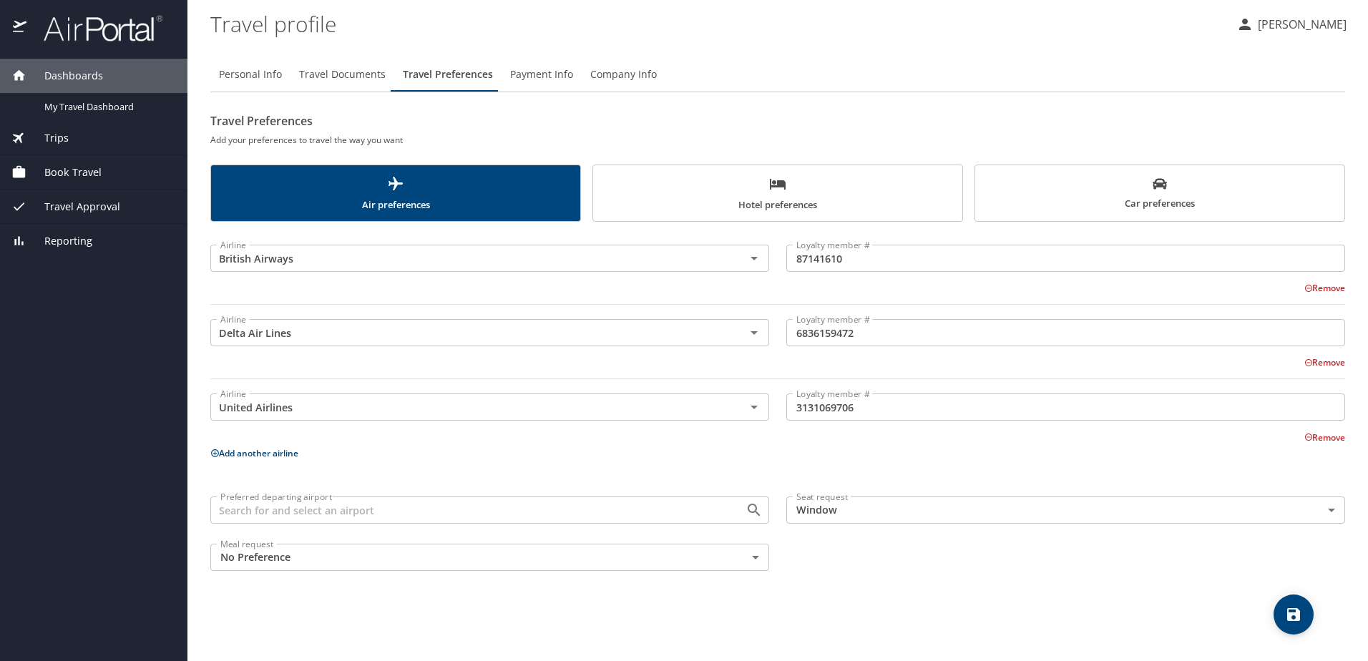
click at [714, 195] on span "Hotel preferences" at bounding box center [778, 194] width 352 height 38
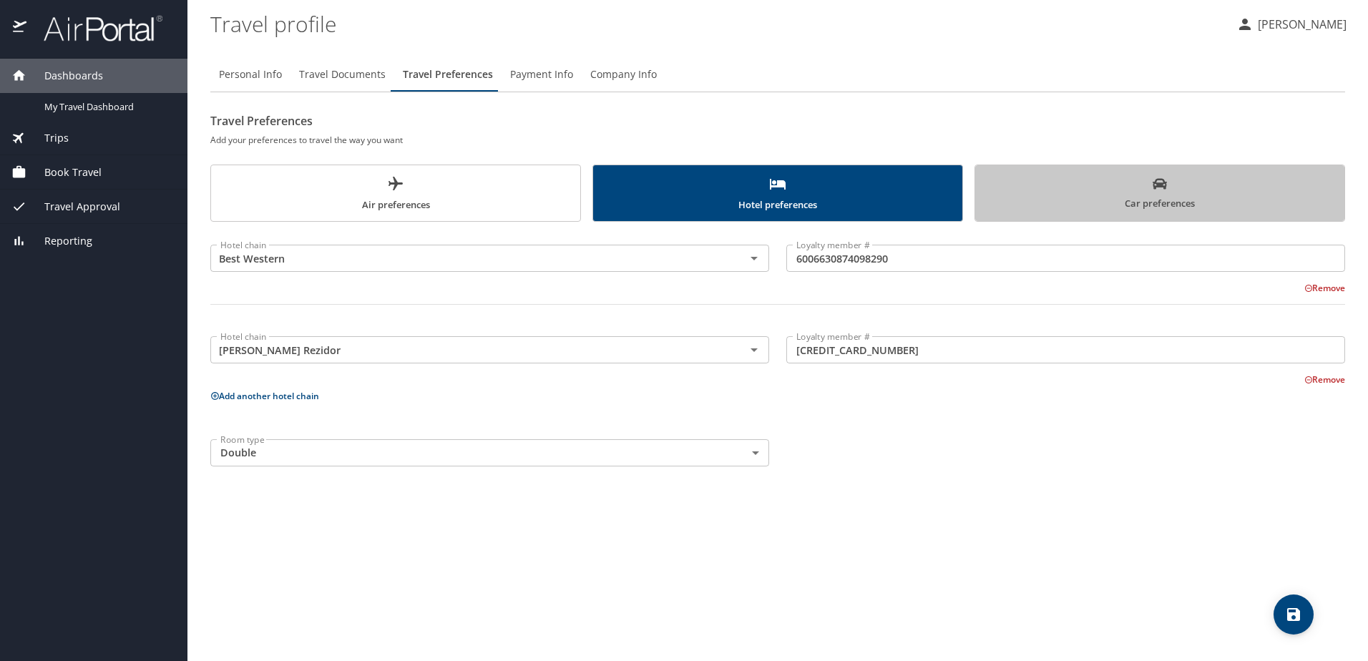
click at [1111, 199] on span "Car preferences" at bounding box center [1160, 194] width 352 height 35
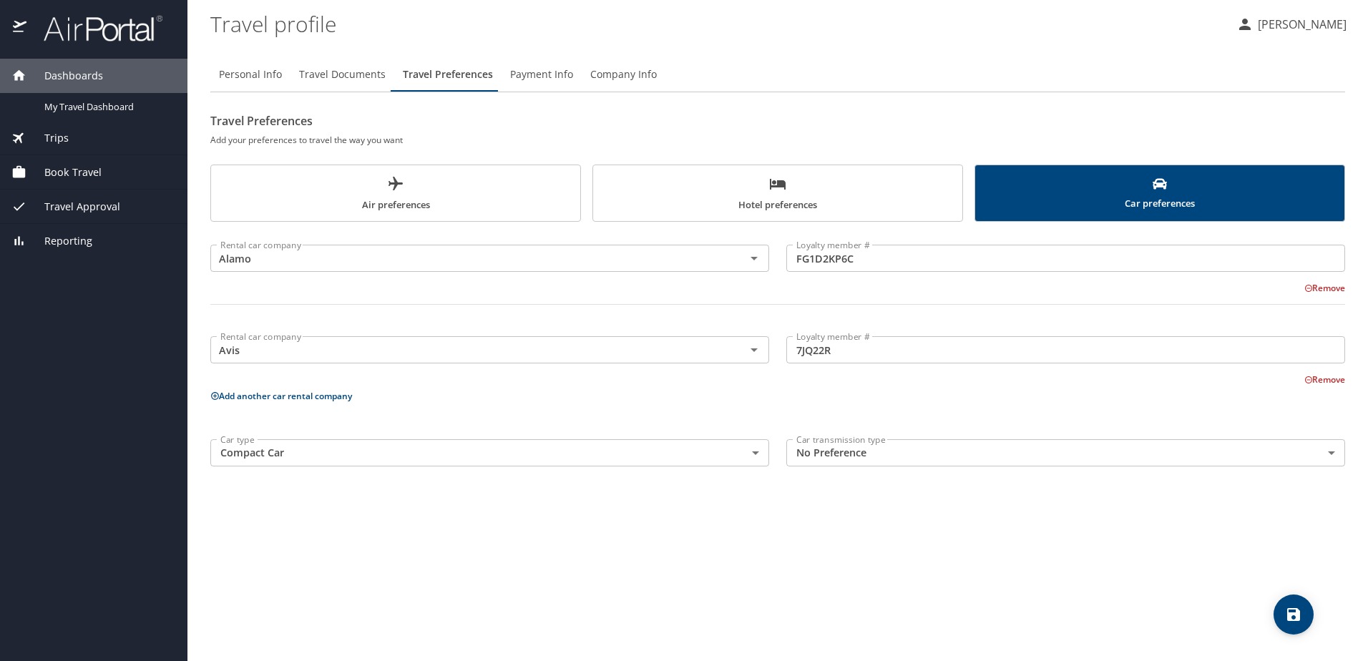
click at [464, 190] on span "Air preferences" at bounding box center [396, 194] width 352 height 38
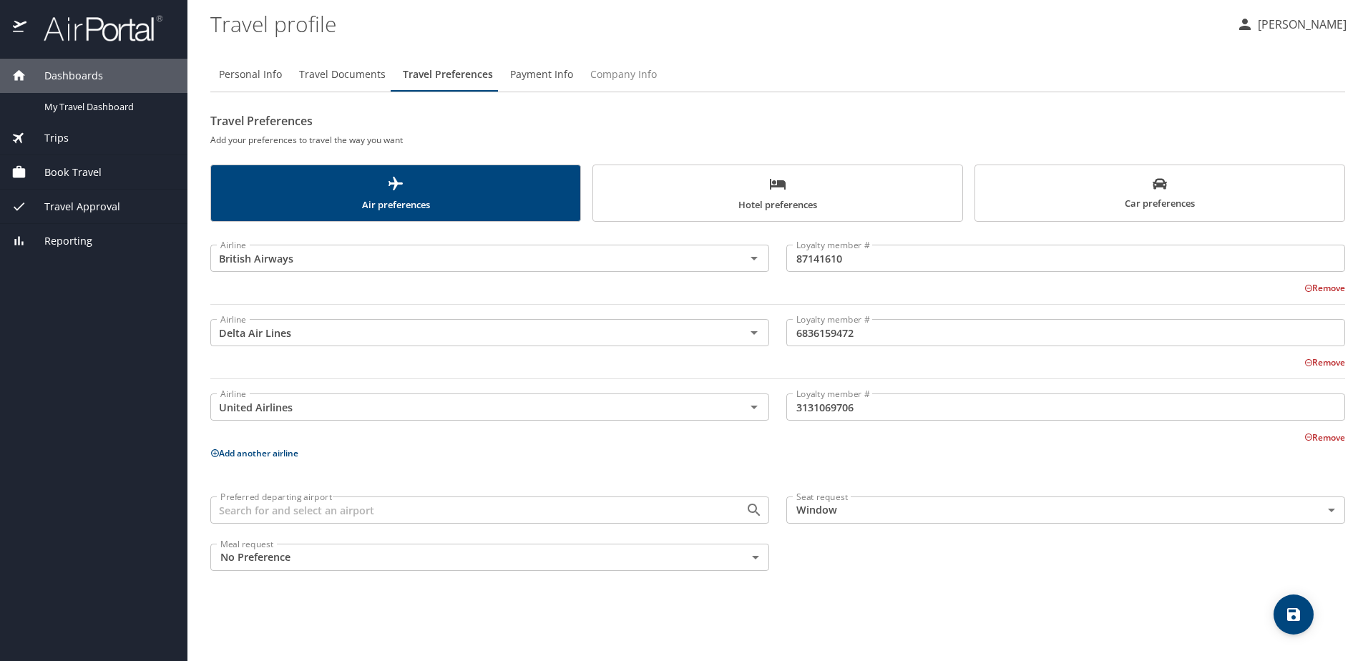
click at [597, 75] on span "Company Info" at bounding box center [623, 75] width 67 height 18
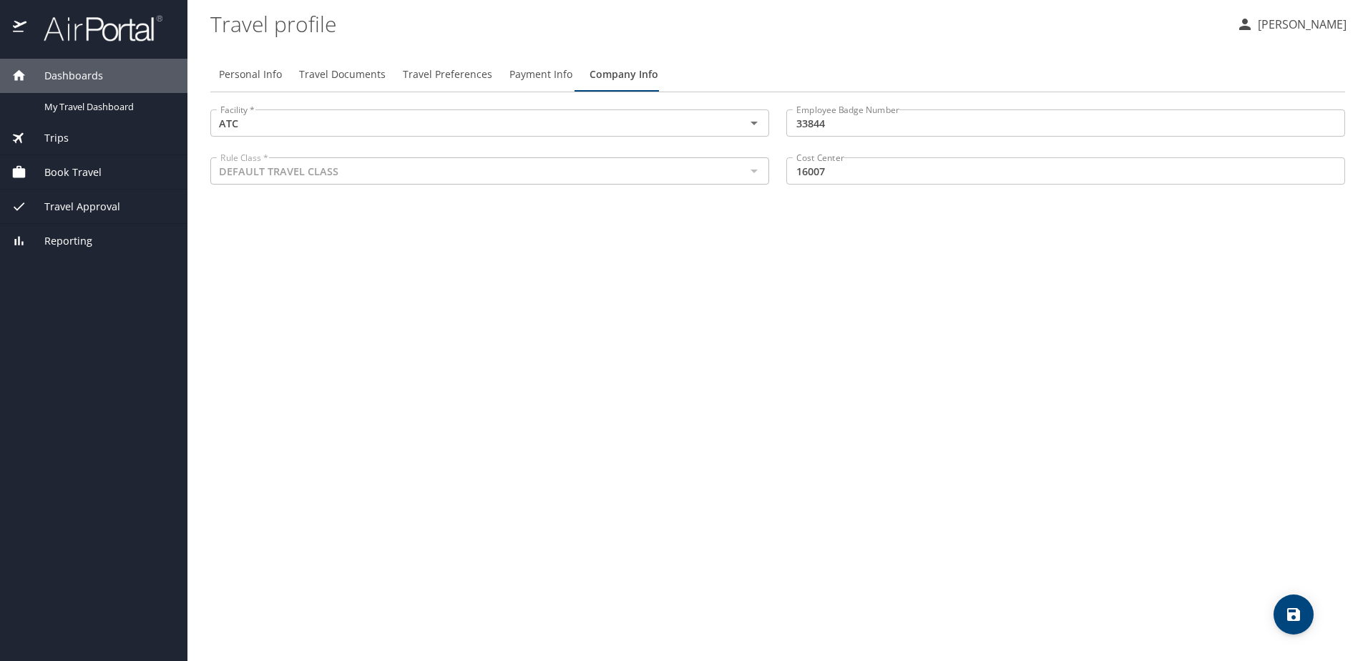
click at [1294, 616] on icon "save" at bounding box center [1293, 614] width 17 height 17
click at [1301, 24] on p "Jeff Hutting" at bounding box center [1300, 24] width 93 height 17
click at [1244, 160] on li "Sign out" at bounding box center [1286, 160] width 146 height 26
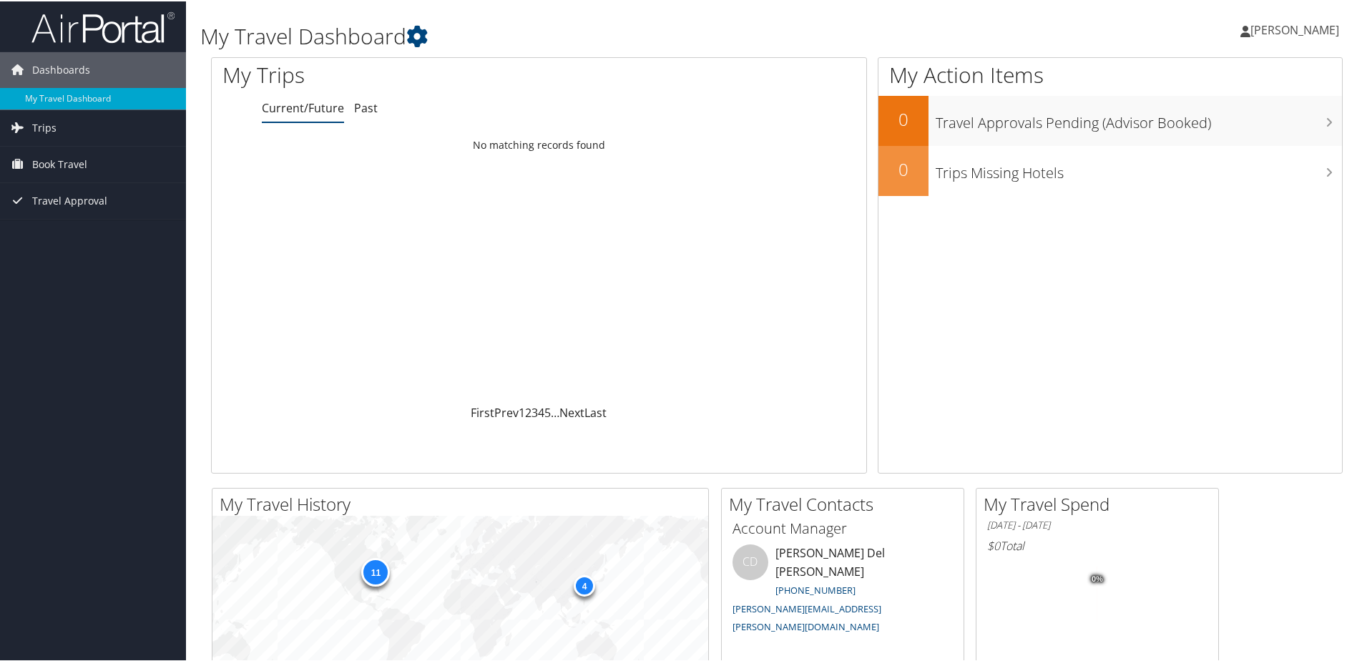
click at [1286, 31] on span "[PERSON_NAME]" at bounding box center [1295, 29] width 89 height 16
click at [1214, 77] on link "My Settings" at bounding box center [1258, 79] width 160 height 24
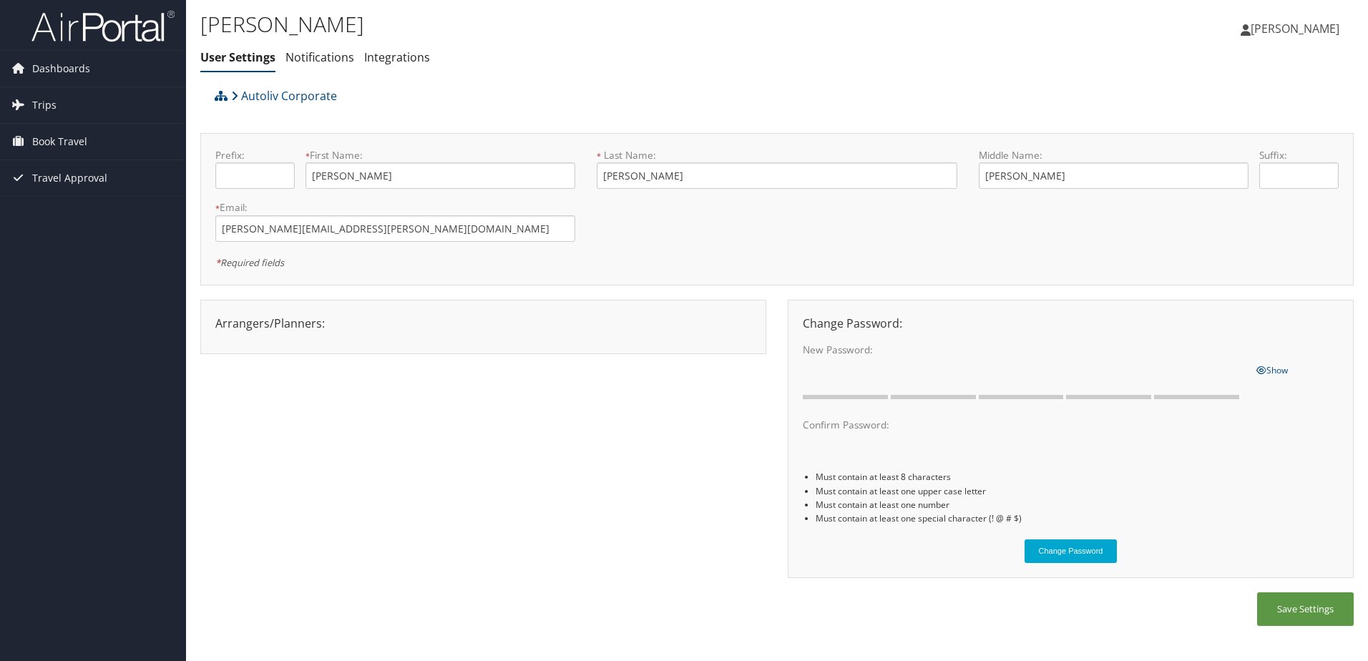
click at [1309, 29] on span "Jeff Hutting" at bounding box center [1295, 29] width 89 height 16
click at [1217, 125] on link "View Travel Profile" at bounding box center [1259, 127] width 160 height 24
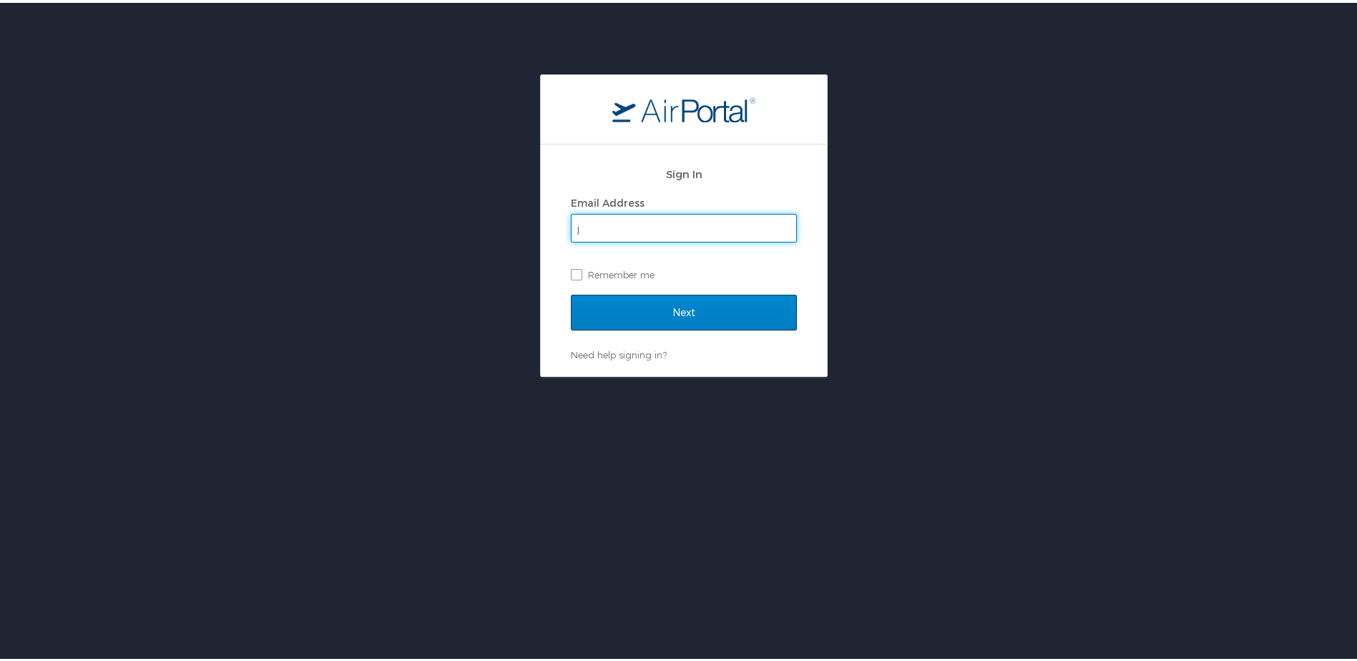
type input "[PERSON_NAME][EMAIL_ADDRESS][PERSON_NAME][DOMAIN_NAME]"
drag, startPoint x: 631, startPoint y: 301, endPoint x: 632, endPoint y: 311, distance: 9.3
click at [632, 308] on input "Next" at bounding box center [684, 310] width 226 height 36
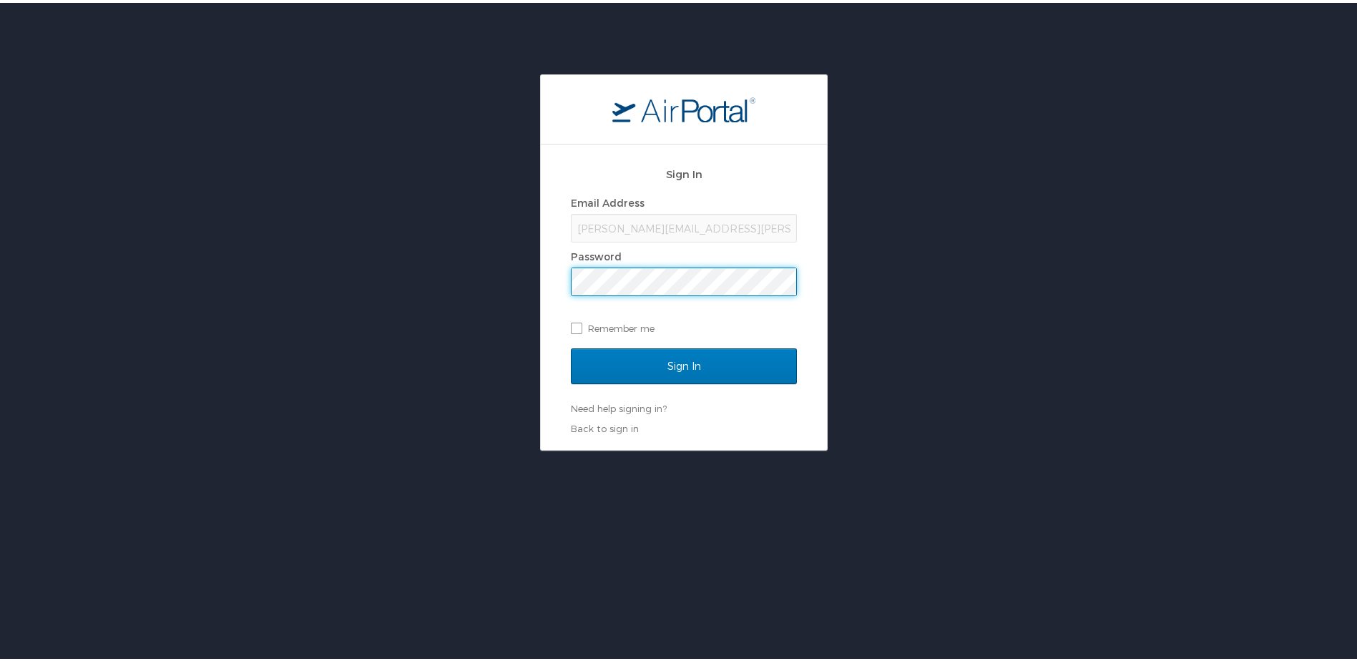
click at [571, 346] on input "Sign In" at bounding box center [684, 364] width 226 height 36
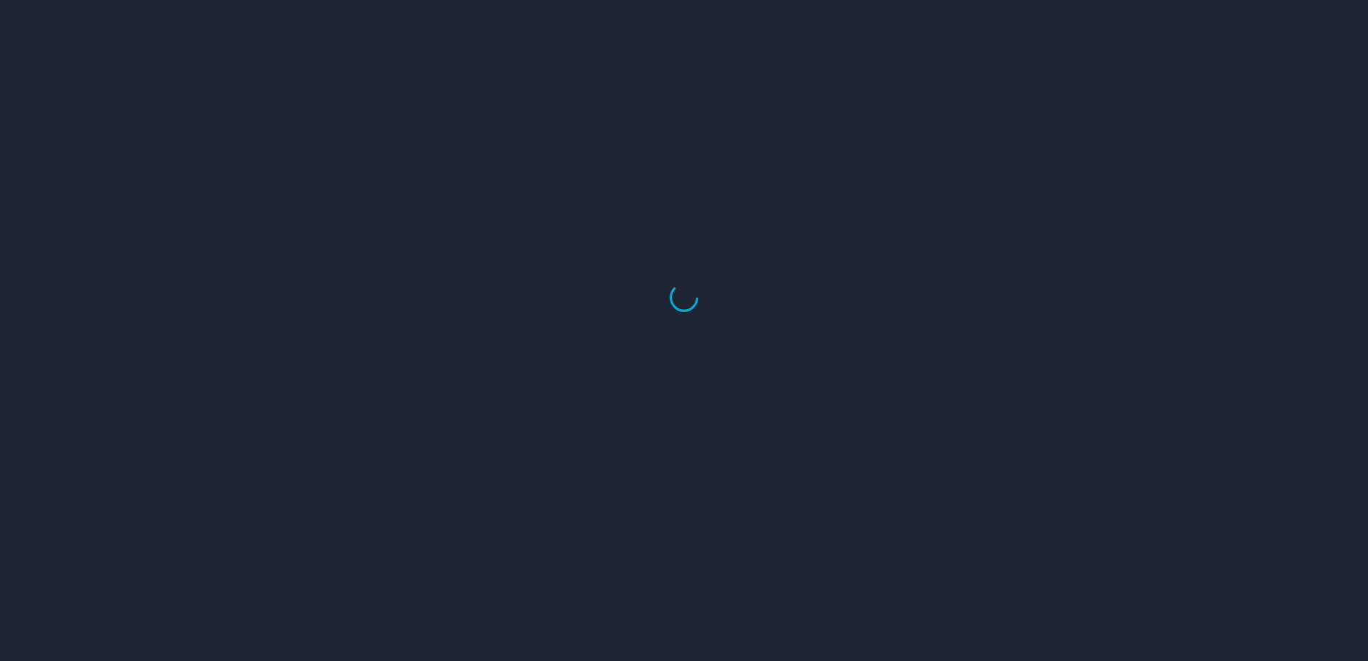
select select "US"
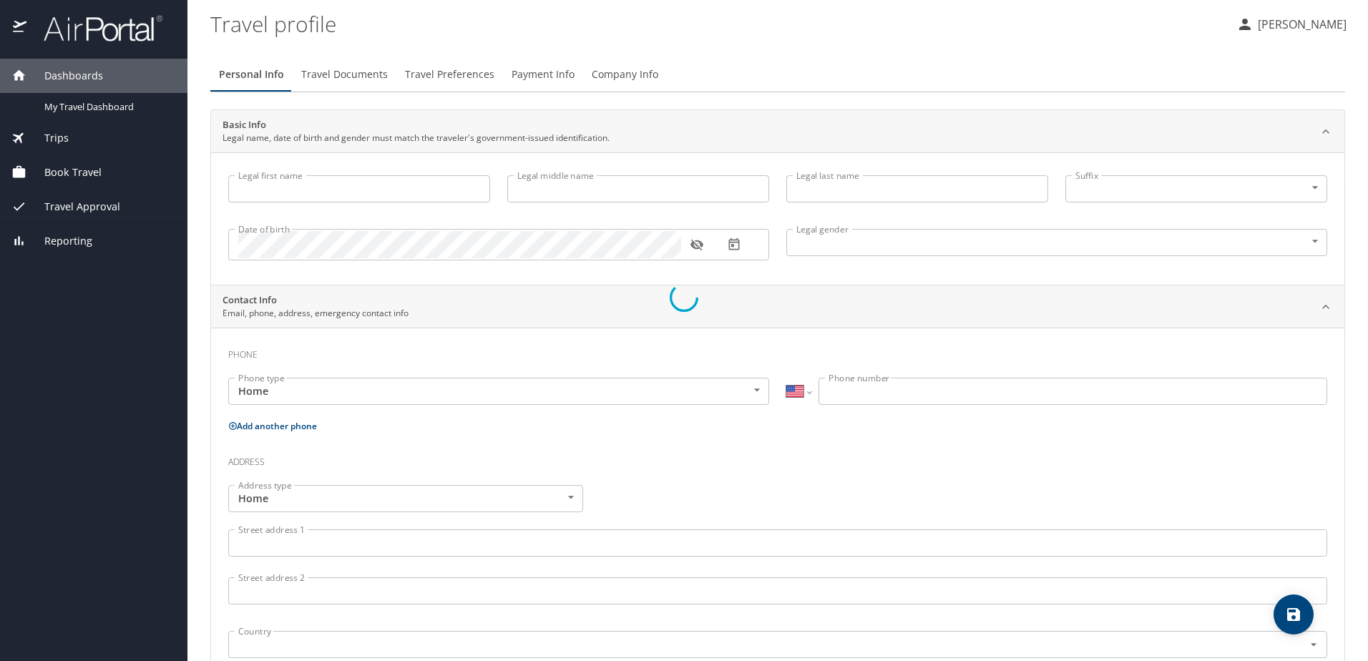
select select "US"
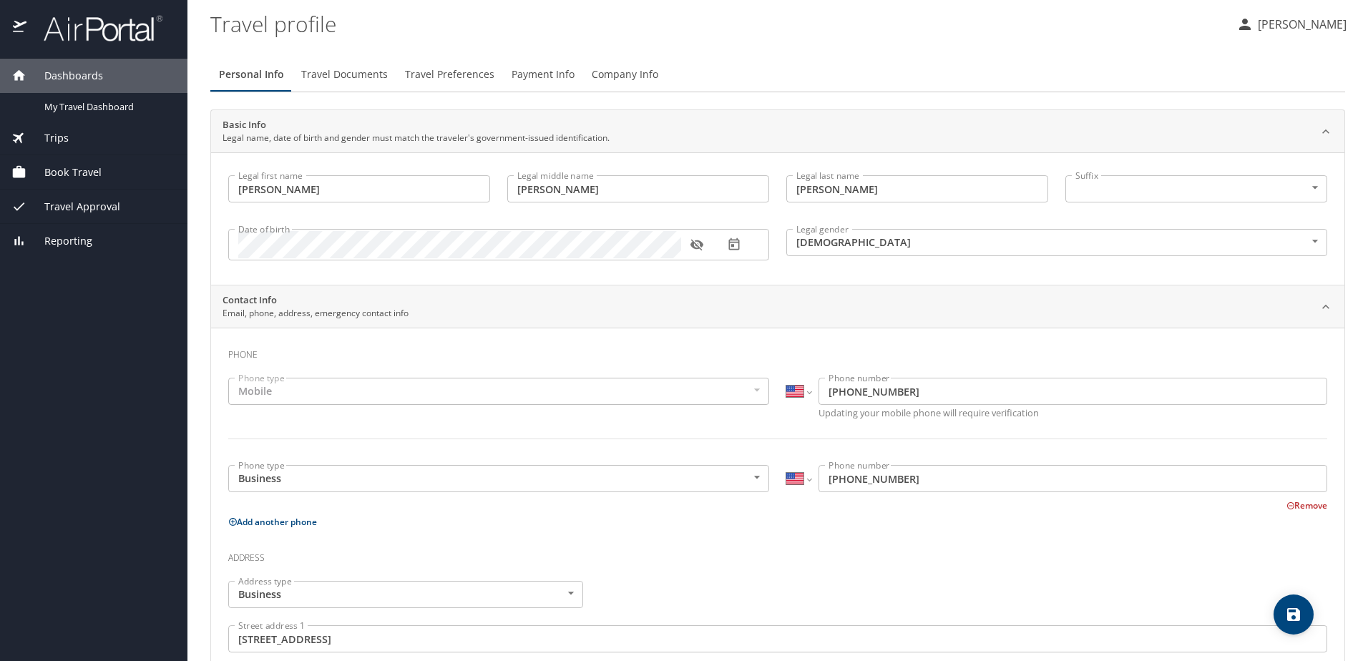
type input "[PERSON_NAME]"
type input "[DEMOGRAPHIC_DATA]"
type input "[PERSON_NAME]"
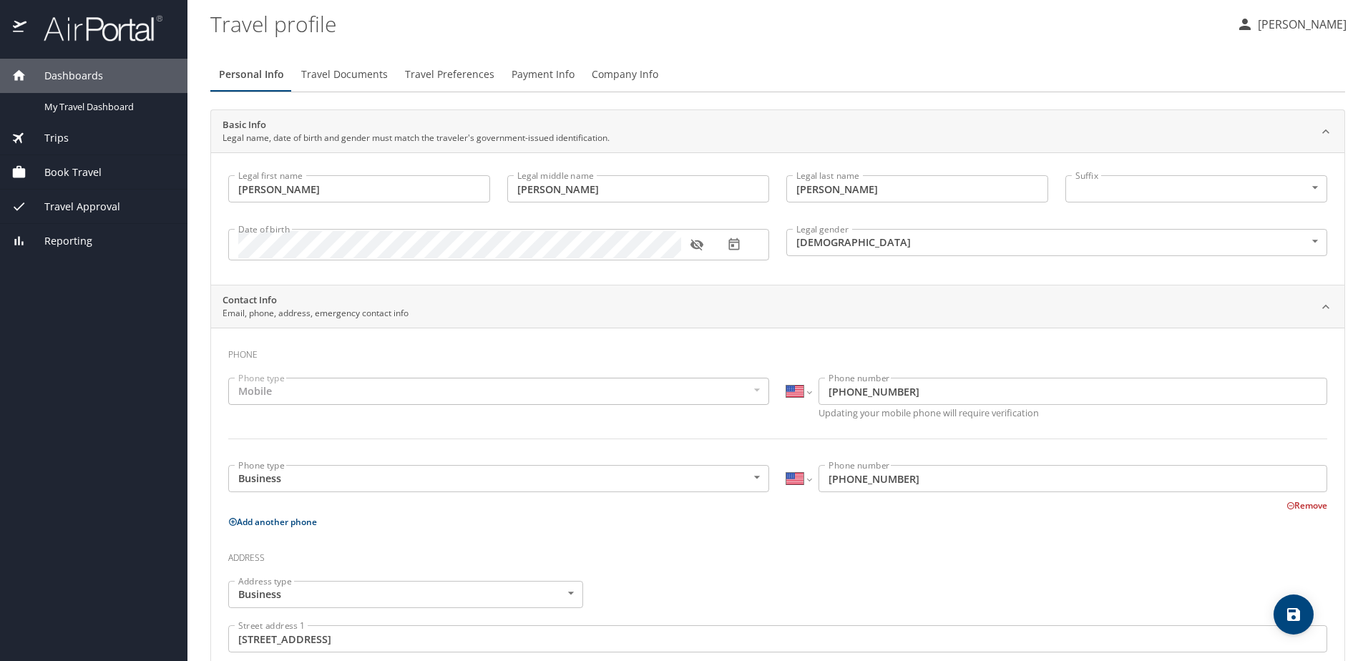
type input "[PERSON_NAME]"
type input "[PHONE_NUMBER]"
click at [361, 73] on span "Travel Documents" at bounding box center [344, 75] width 87 height 18
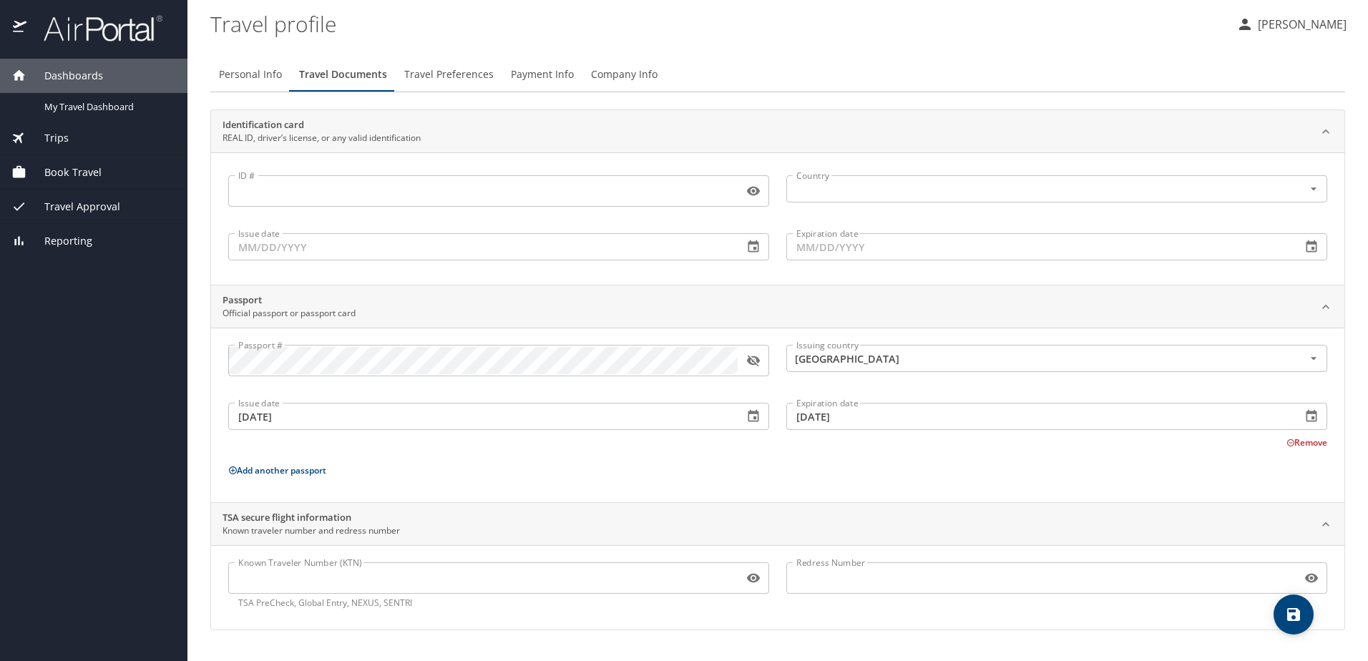
click at [760, 364] on icon "button" at bounding box center [753, 360] width 14 height 14
click at [1292, 620] on icon "save" at bounding box center [1293, 614] width 13 height 13
click at [479, 76] on span "Travel Preferences" at bounding box center [448, 75] width 89 height 18
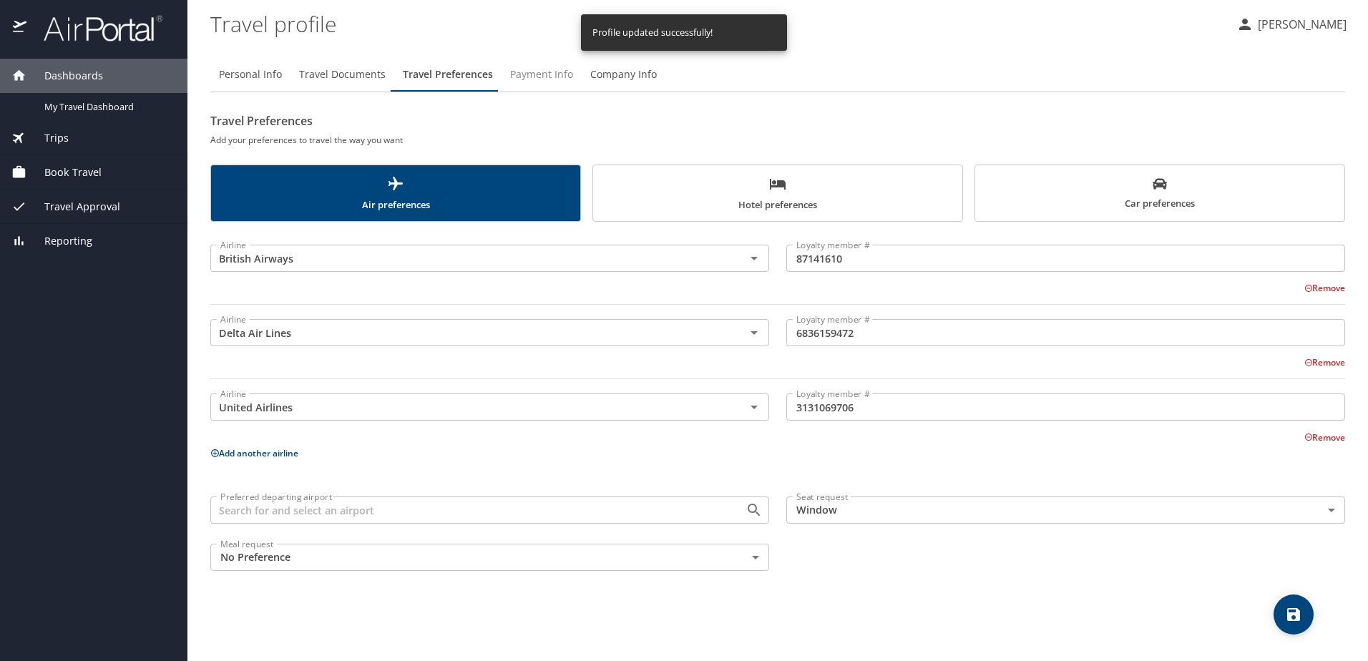
click at [514, 74] on span "Payment Info" at bounding box center [541, 75] width 63 height 18
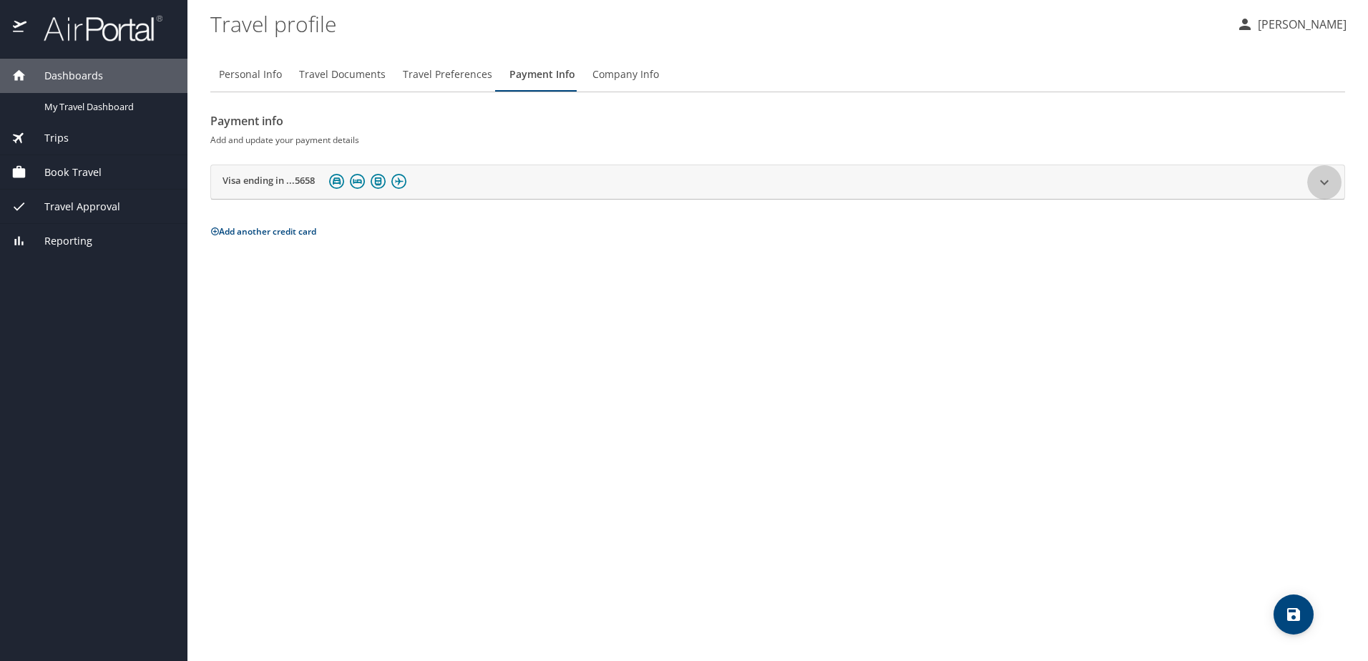
click at [1338, 175] on div at bounding box center [1324, 182] width 34 height 34
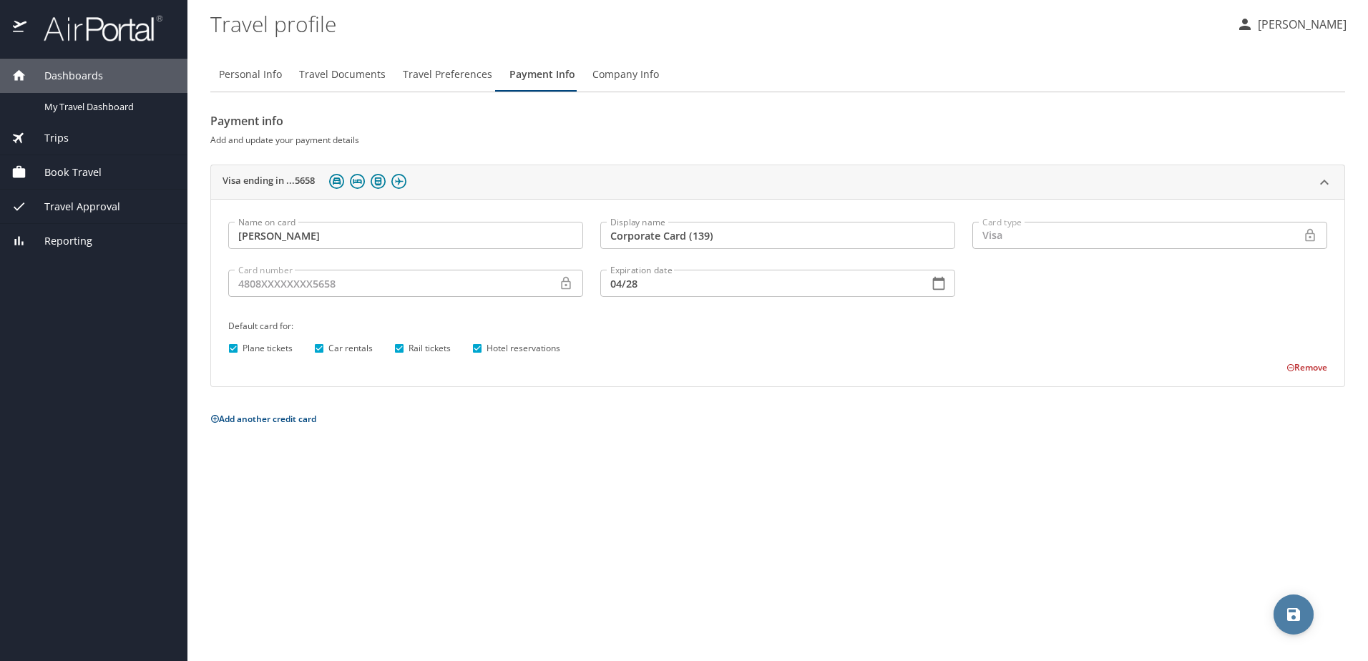
click at [1283, 615] on span "save" at bounding box center [1294, 614] width 40 height 17
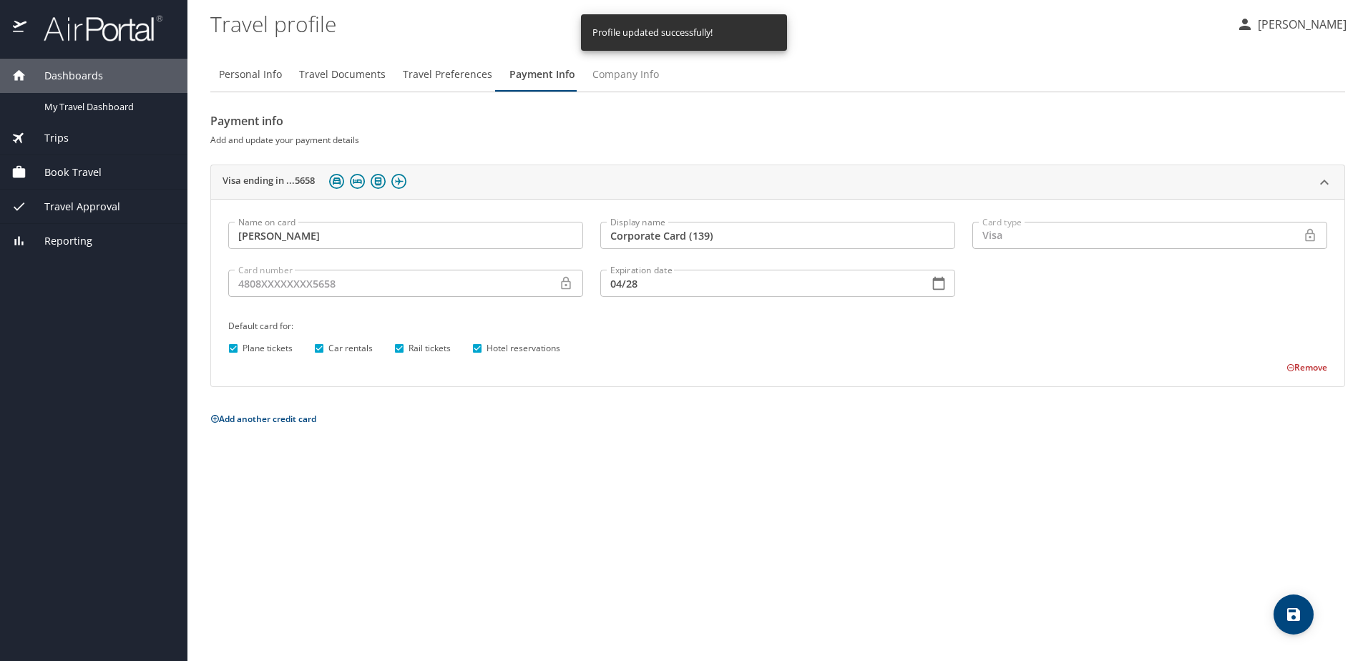
click at [621, 74] on span "Company Info" at bounding box center [625, 75] width 67 height 18
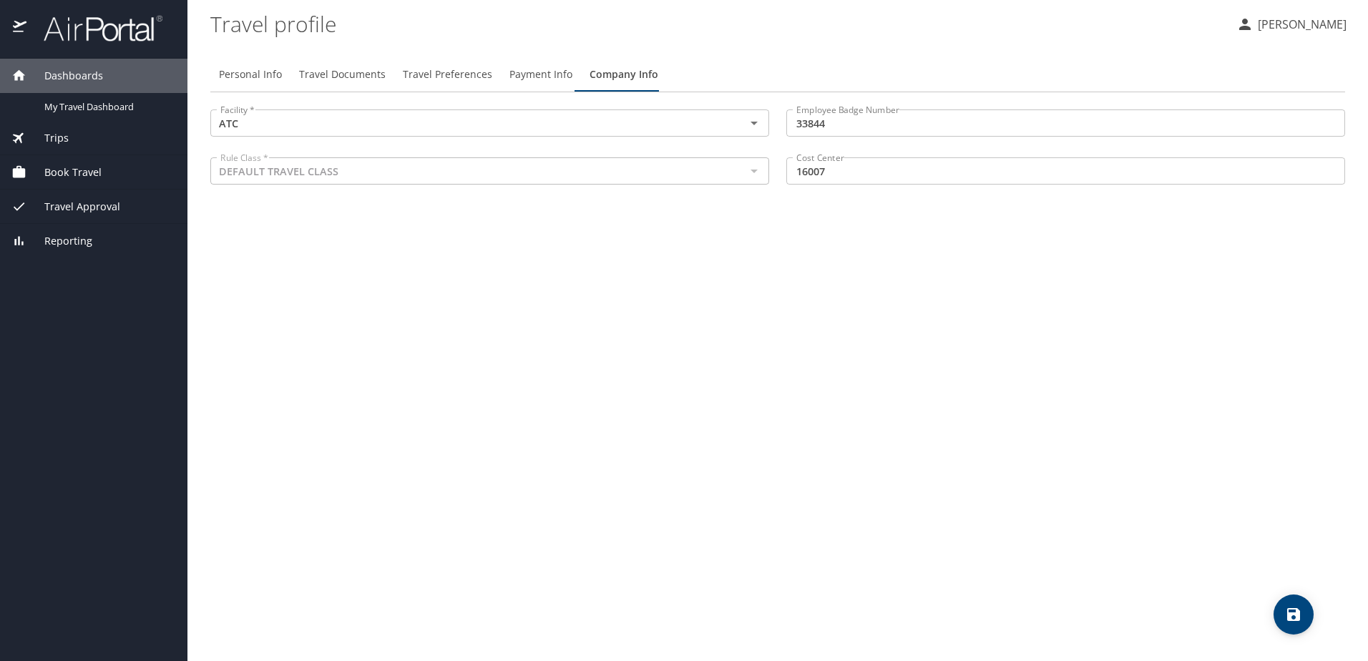
click at [337, 72] on span "Travel Documents" at bounding box center [342, 75] width 87 height 18
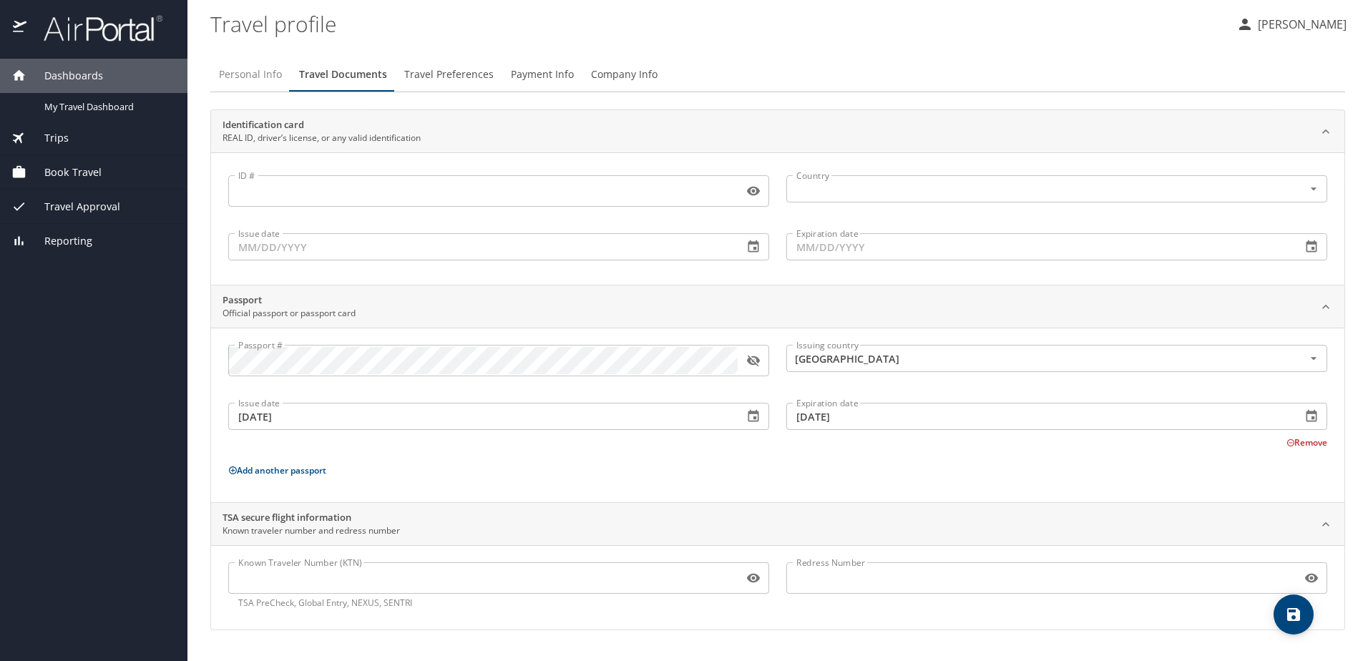
click at [267, 75] on span "Personal Info" at bounding box center [250, 75] width 63 height 18
select select "US"
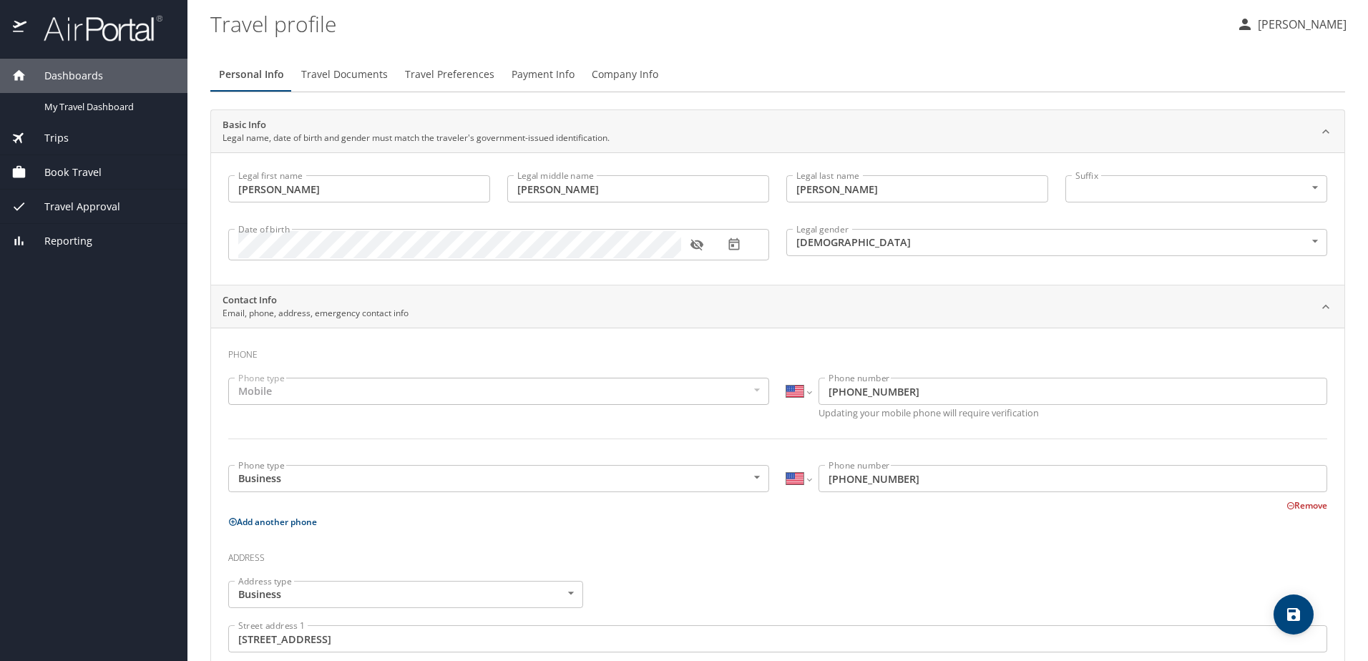
click at [755, 392] on div "Mobile" at bounding box center [498, 391] width 541 height 27
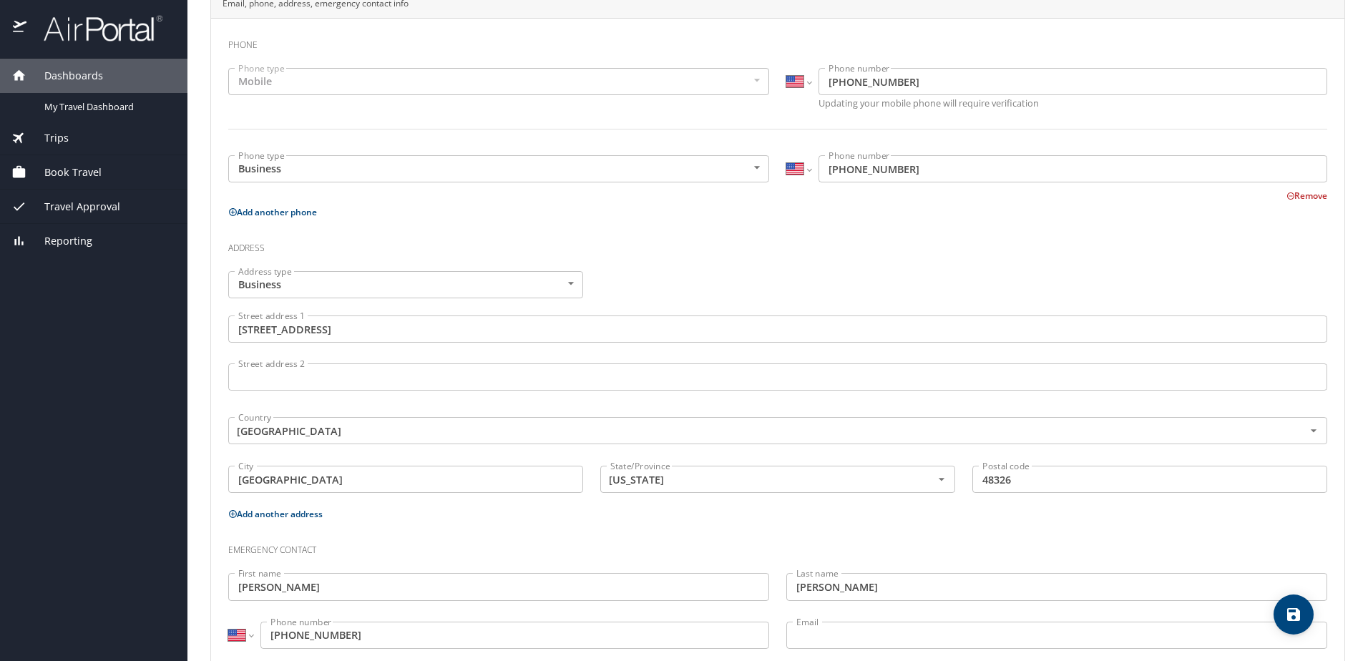
scroll to position [345, 0]
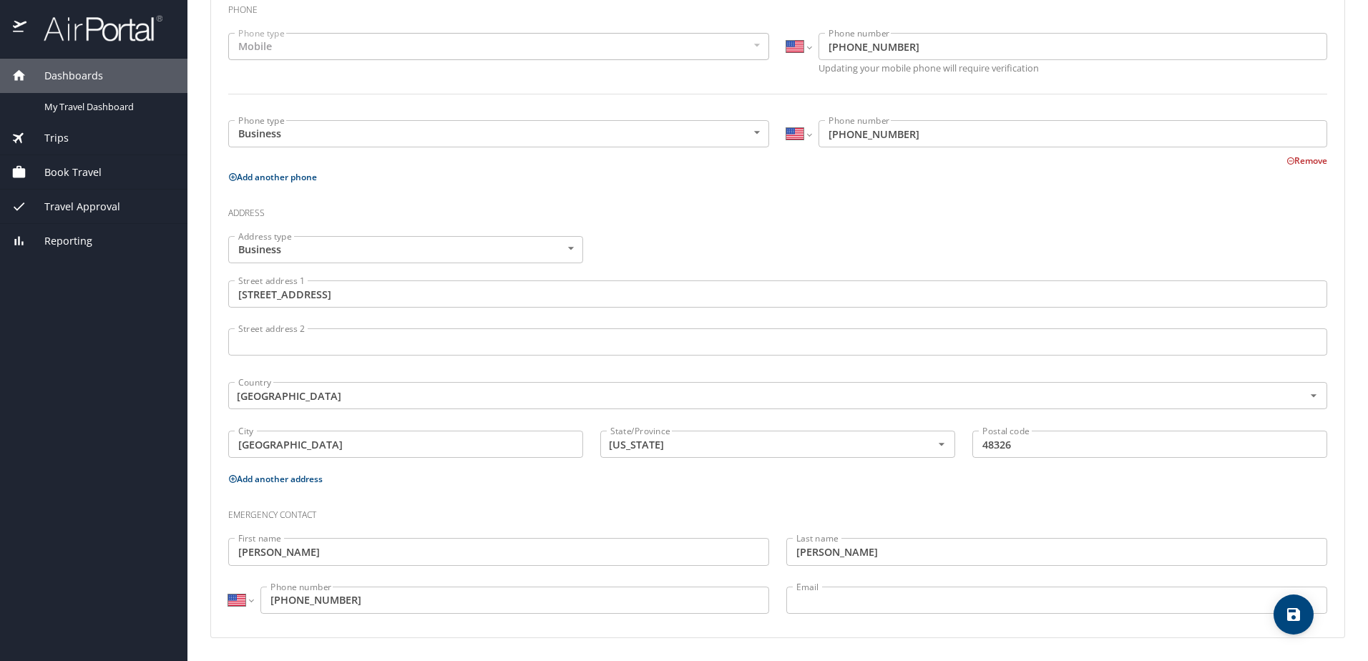
click at [1294, 619] on icon "save" at bounding box center [1293, 614] width 17 height 17
select select "US"
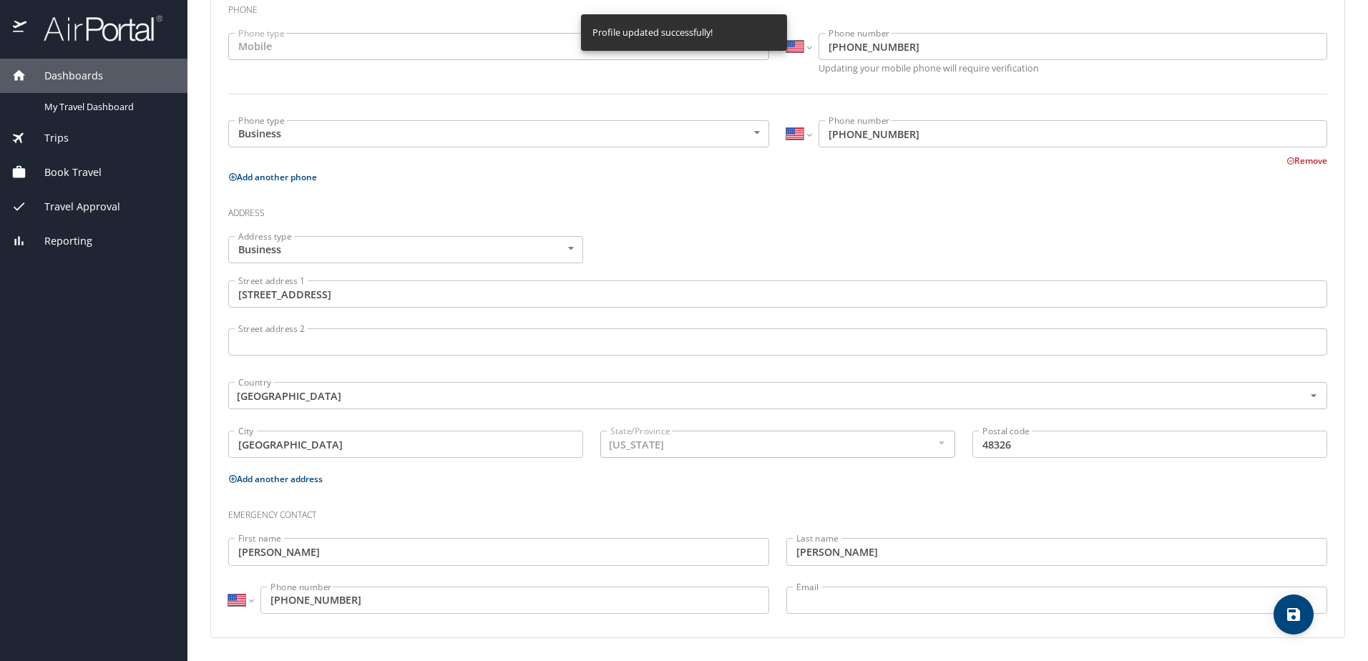
select select "US"
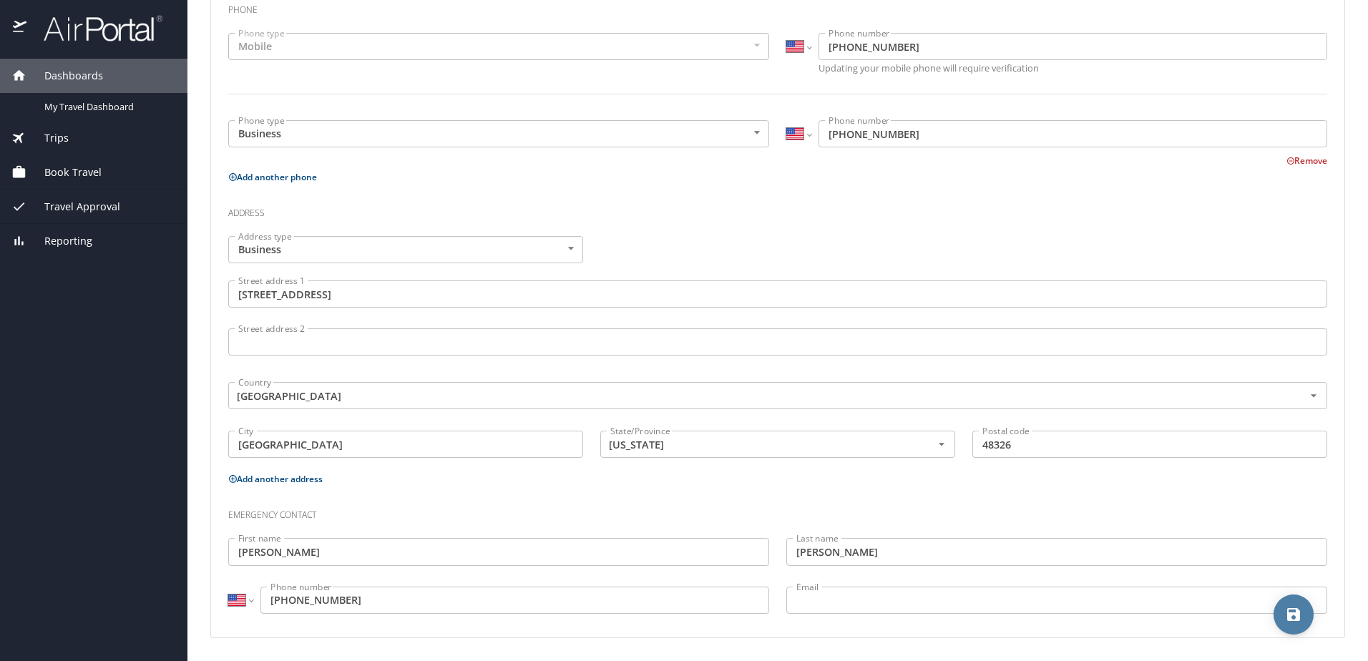
click at [1301, 613] on icon "save" at bounding box center [1293, 614] width 17 height 17
select select "US"
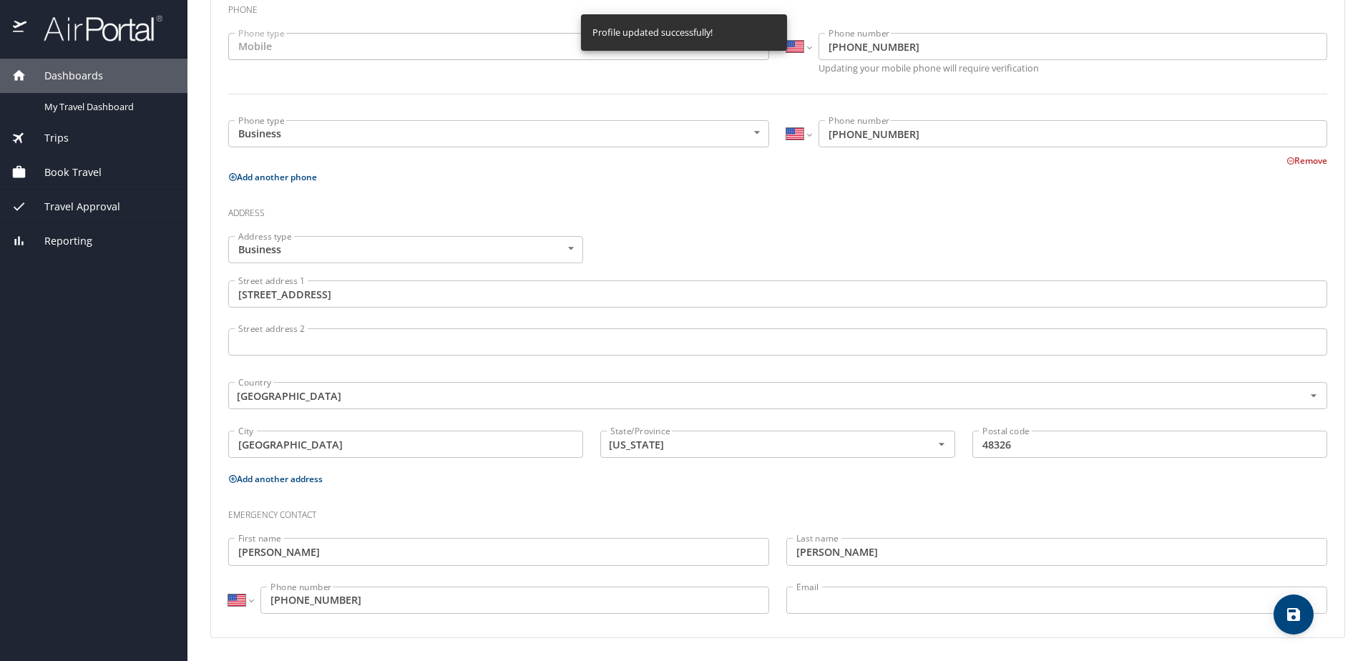
select select "US"
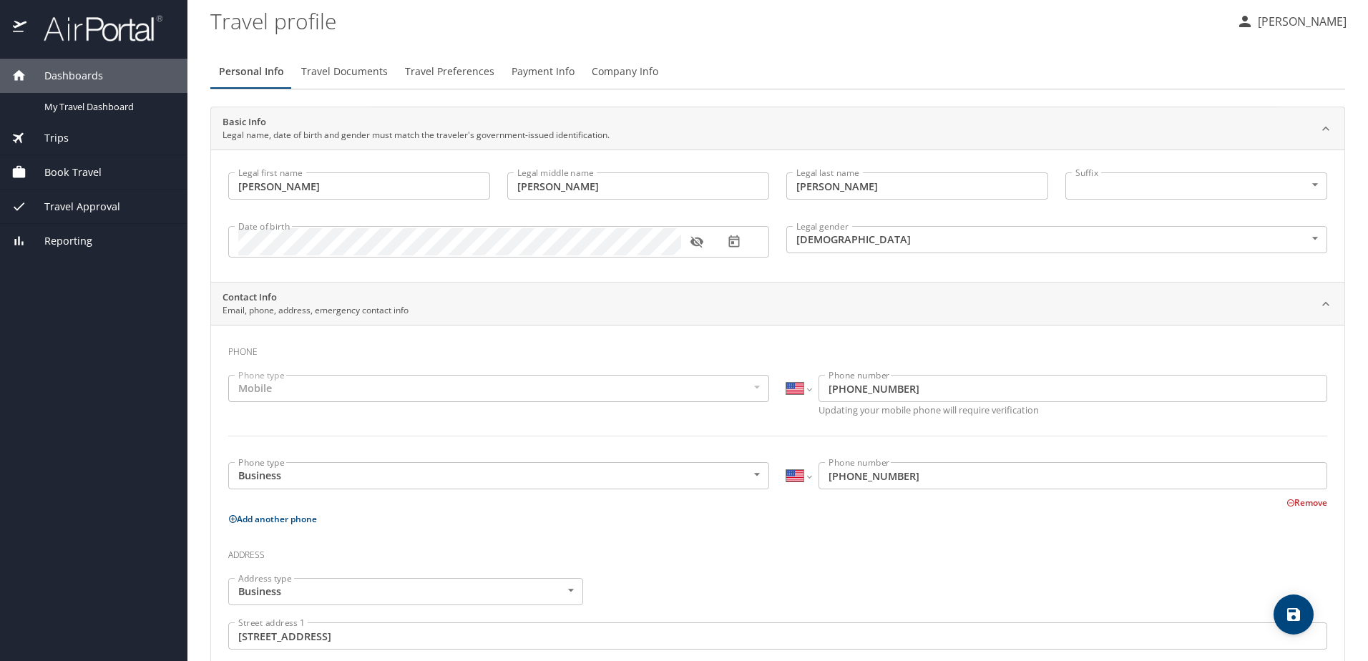
scroll to position [0, 0]
click at [1251, 26] on icon "button" at bounding box center [1244, 24] width 11 height 11
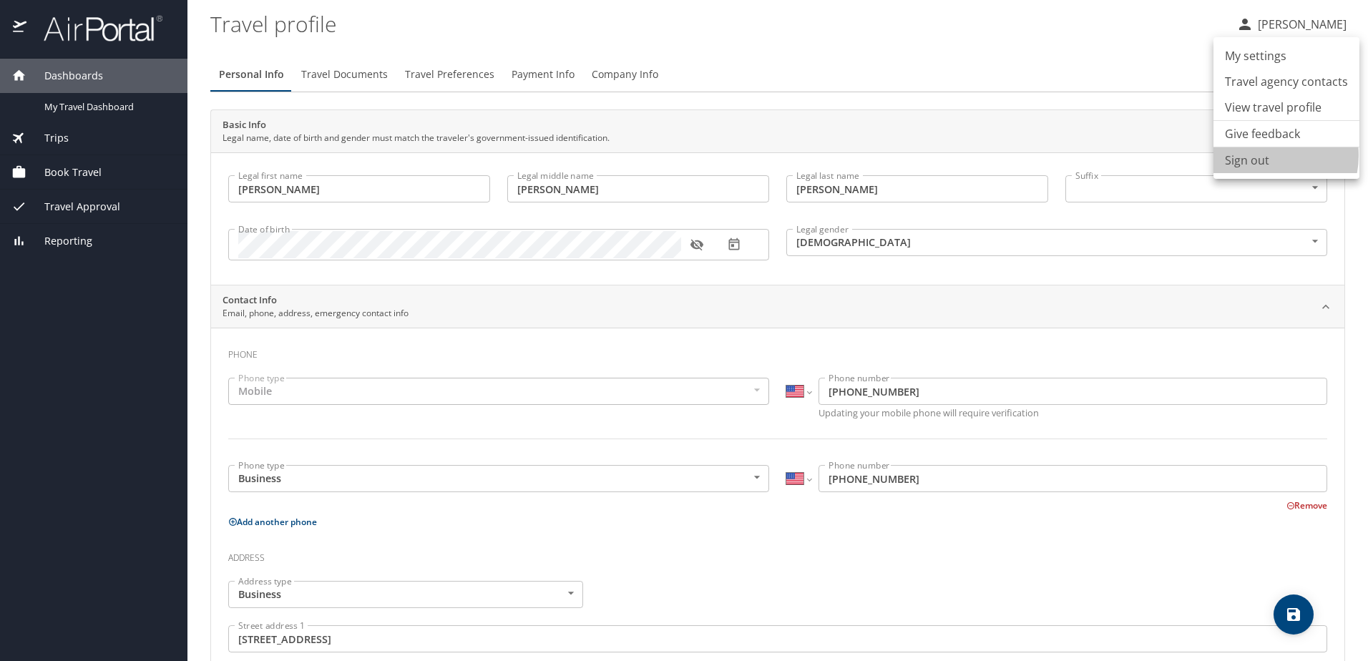
click at [1261, 155] on li "Sign out" at bounding box center [1286, 160] width 146 height 26
